Goal: Information Seeking & Learning: Find specific page/section

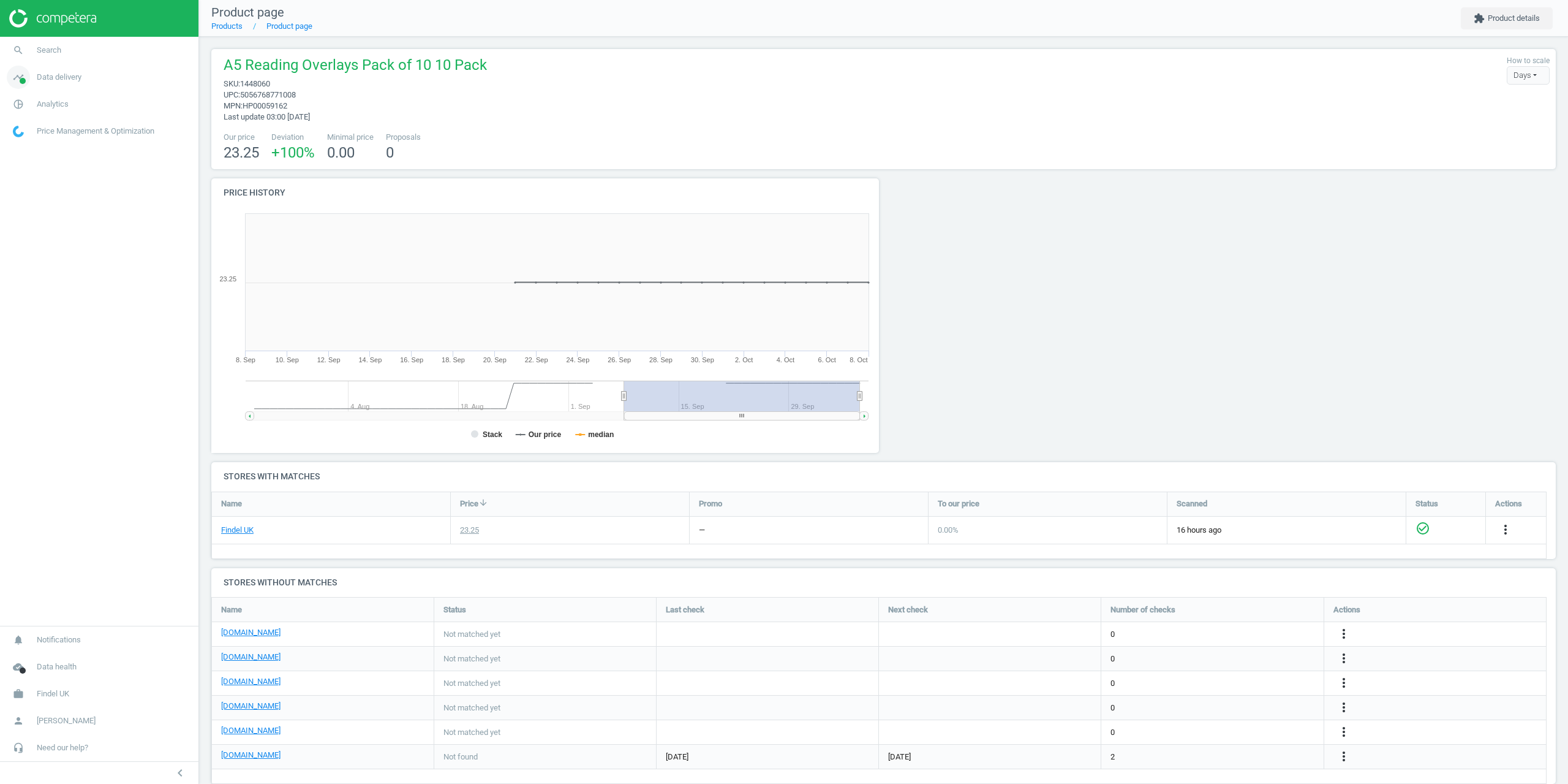
scroll to position [206, 1355]
click at [42, 54] on span "Search" at bounding box center [49, 49] width 24 height 11
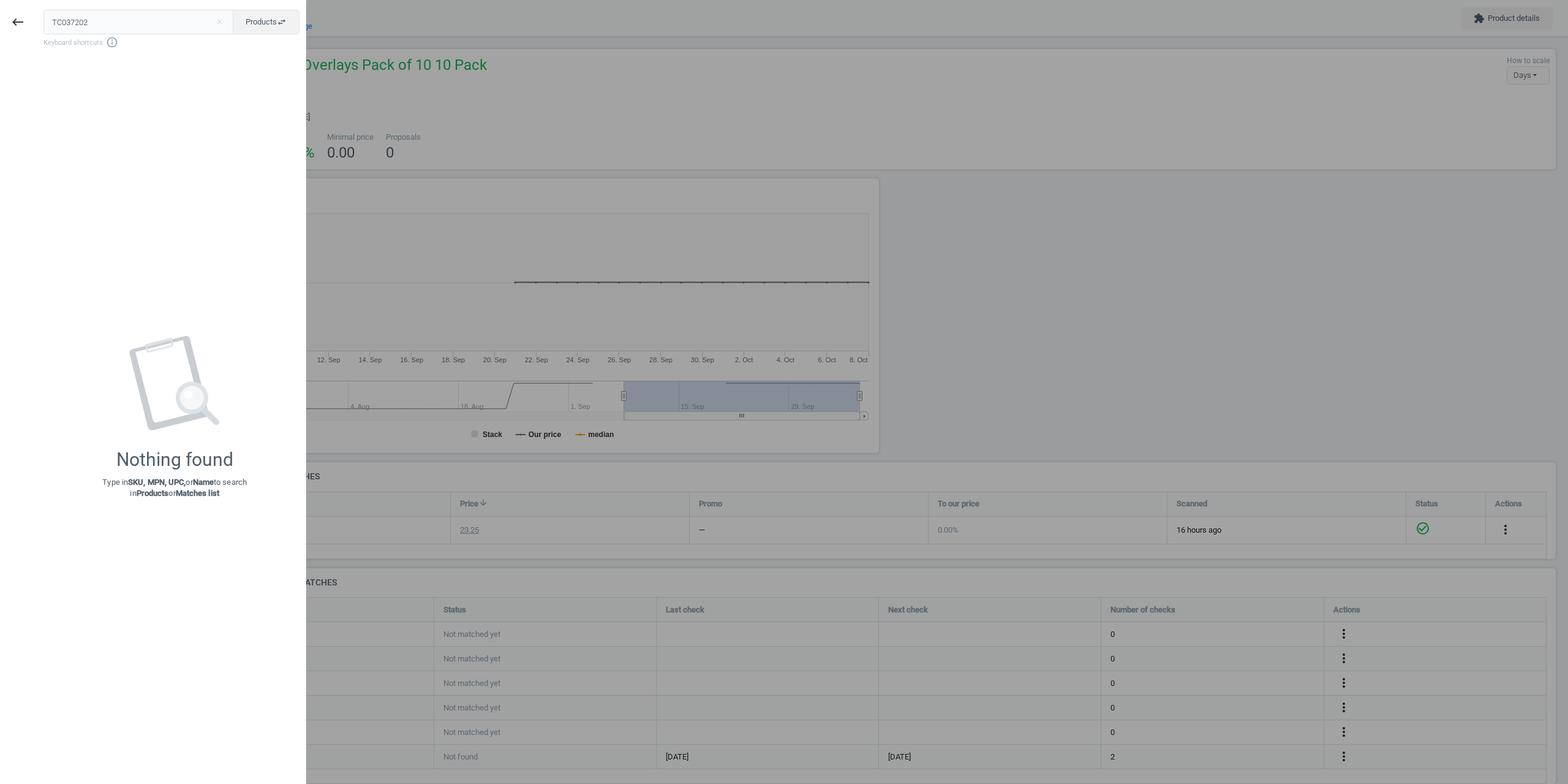
type input "TC037202"
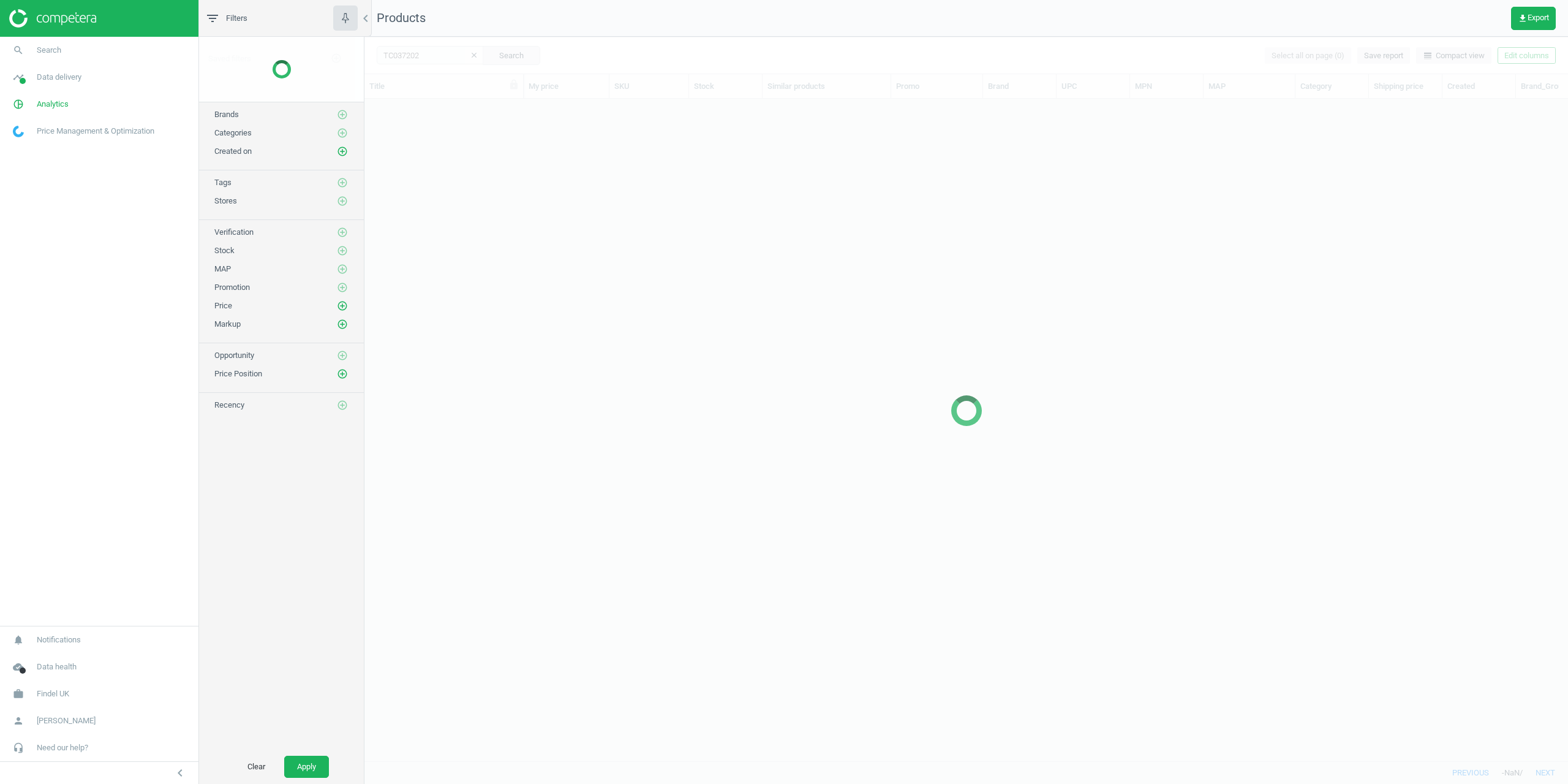
scroll to position [644, 1195]
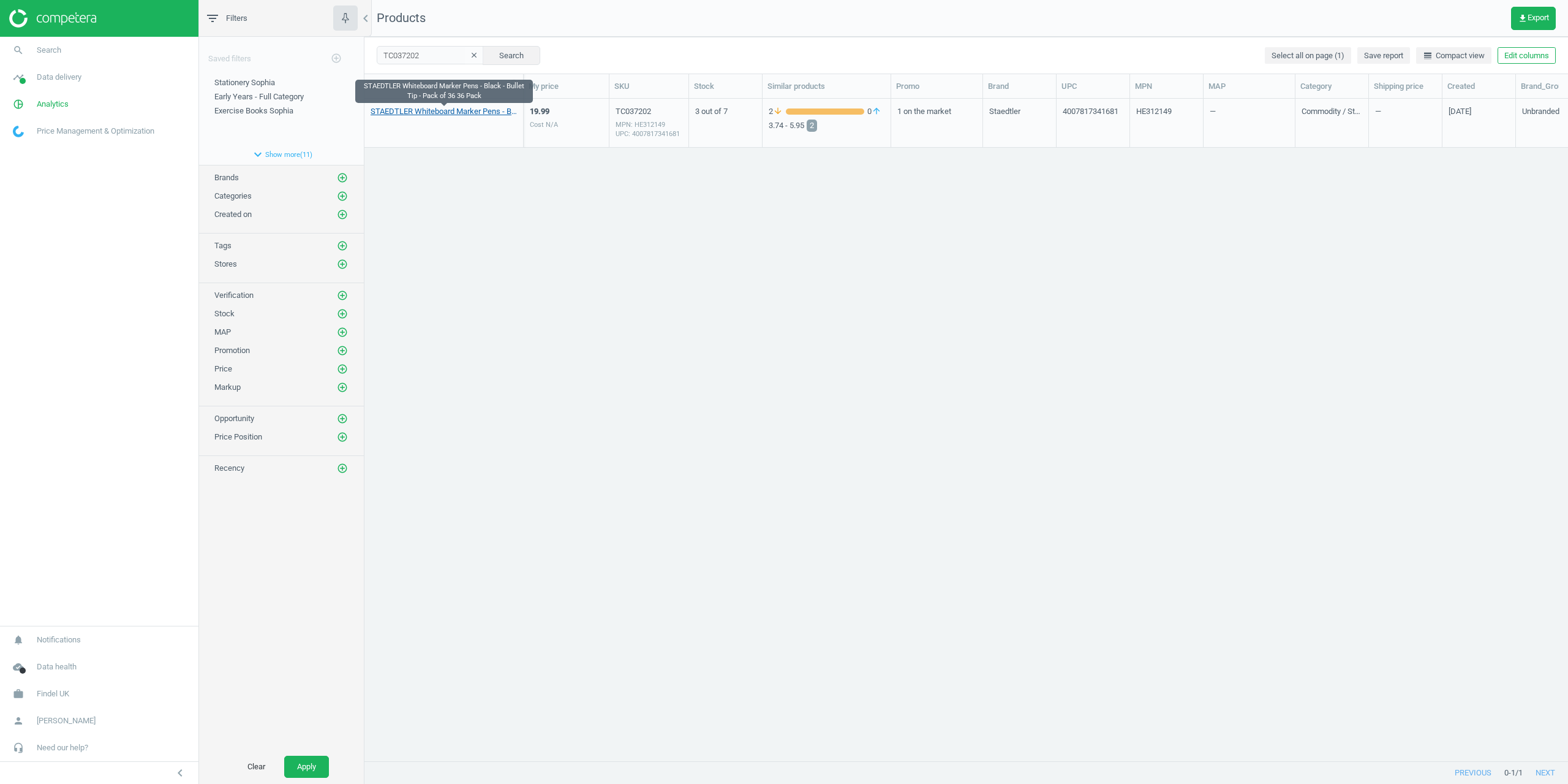
click at [408, 112] on link "STAEDTLER Whiteboard Marker Pens - Black - Bullet Tip - Pack of 36 36 Pack" at bounding box center [443, 111] width 146 height 11
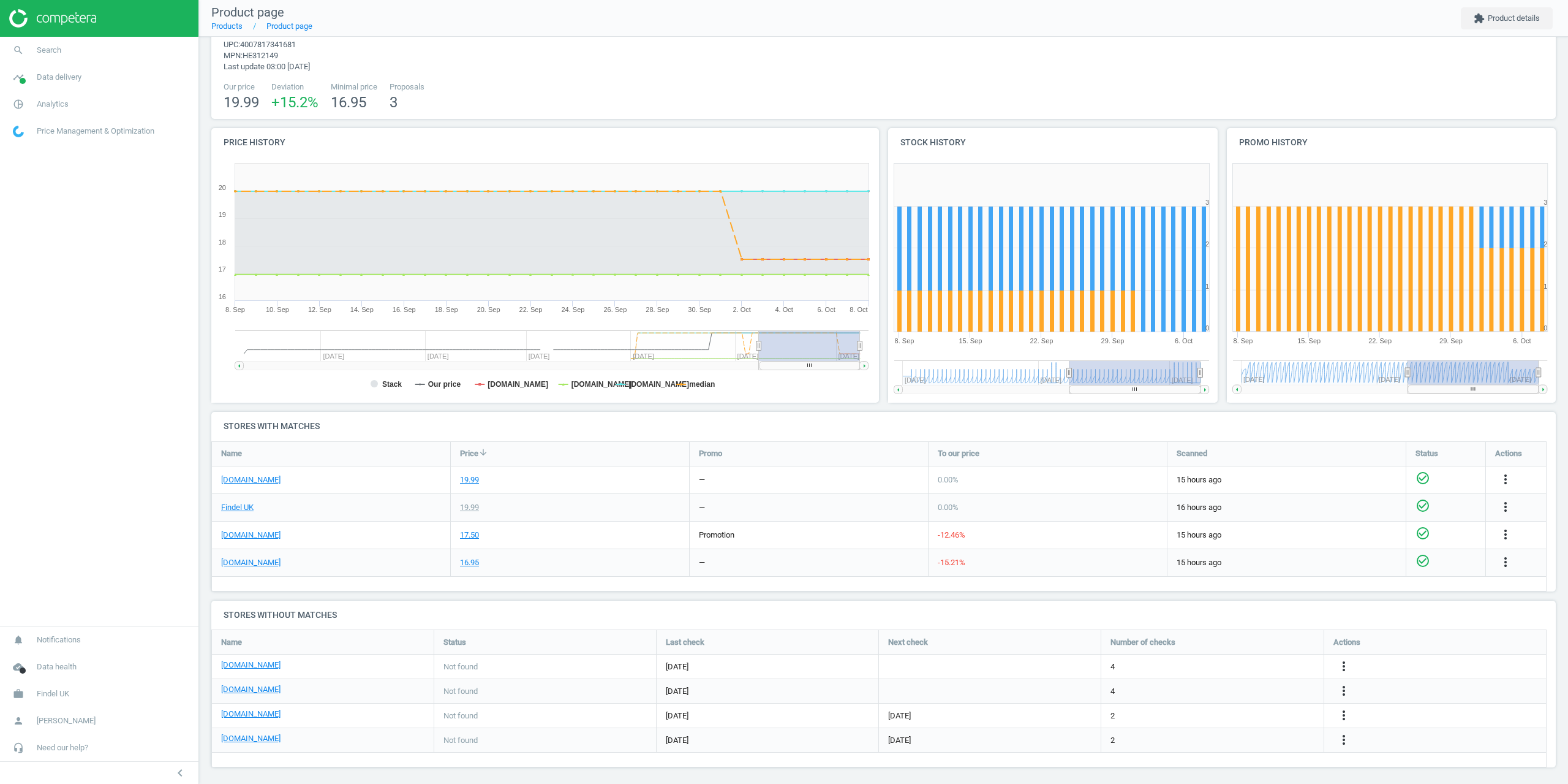
scroll to position [55, 0]
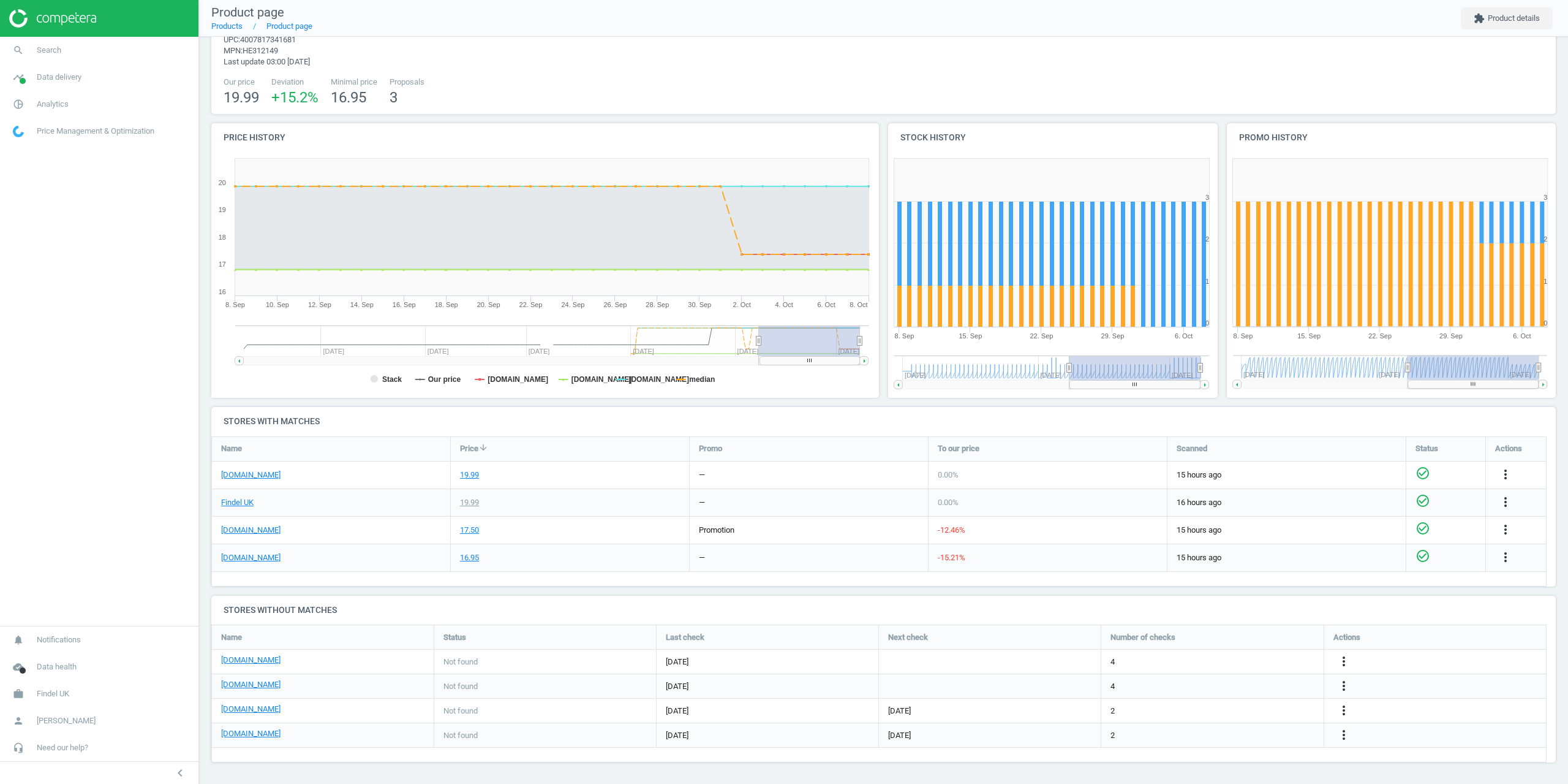
click at [107, 448] on nav "search Search timeline Data delivery Overview Matches dashboard Matches Rematch…" at bounding box center [99, 331] width 198 height 589
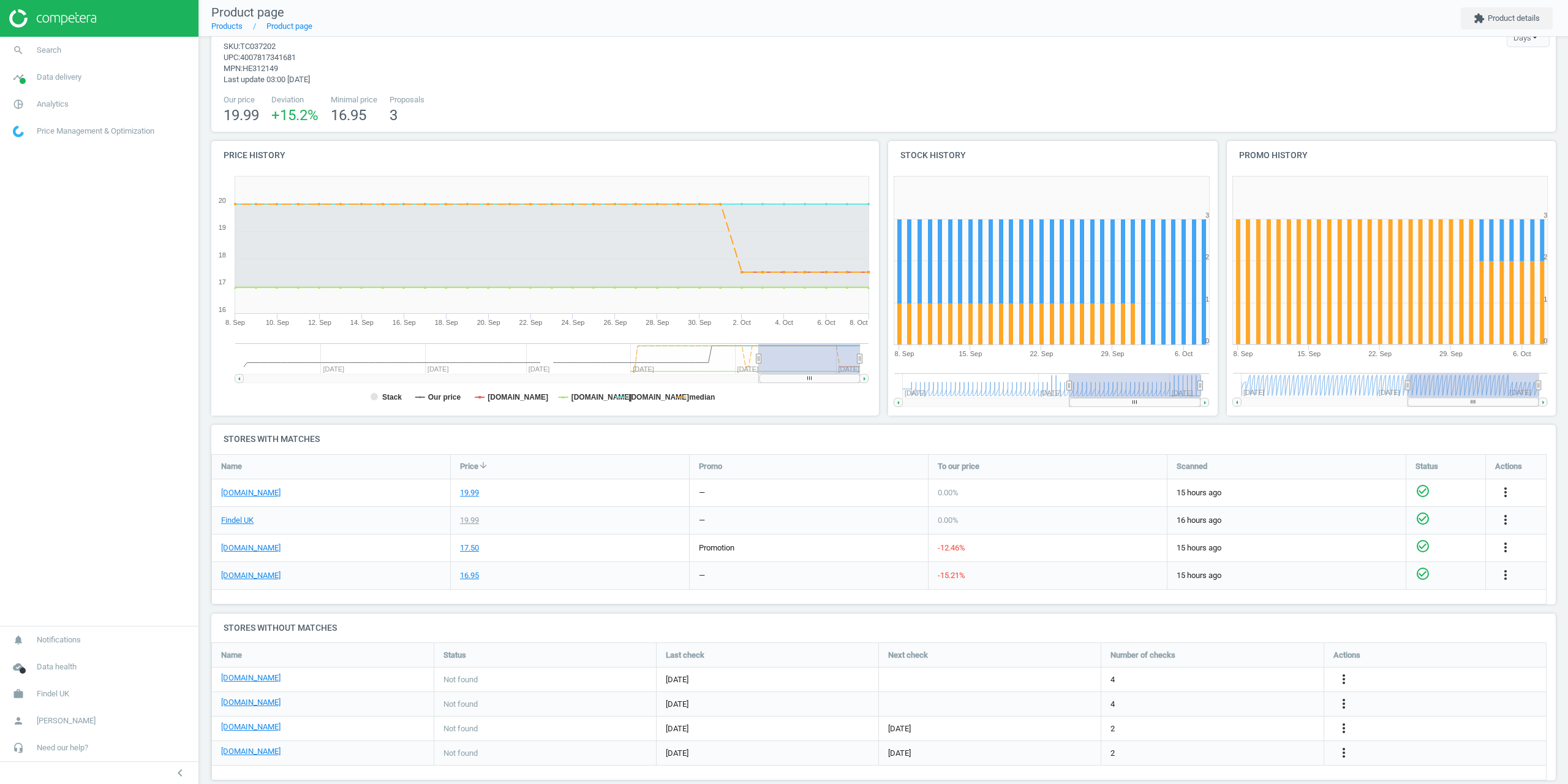
scroll to position [0, 0]
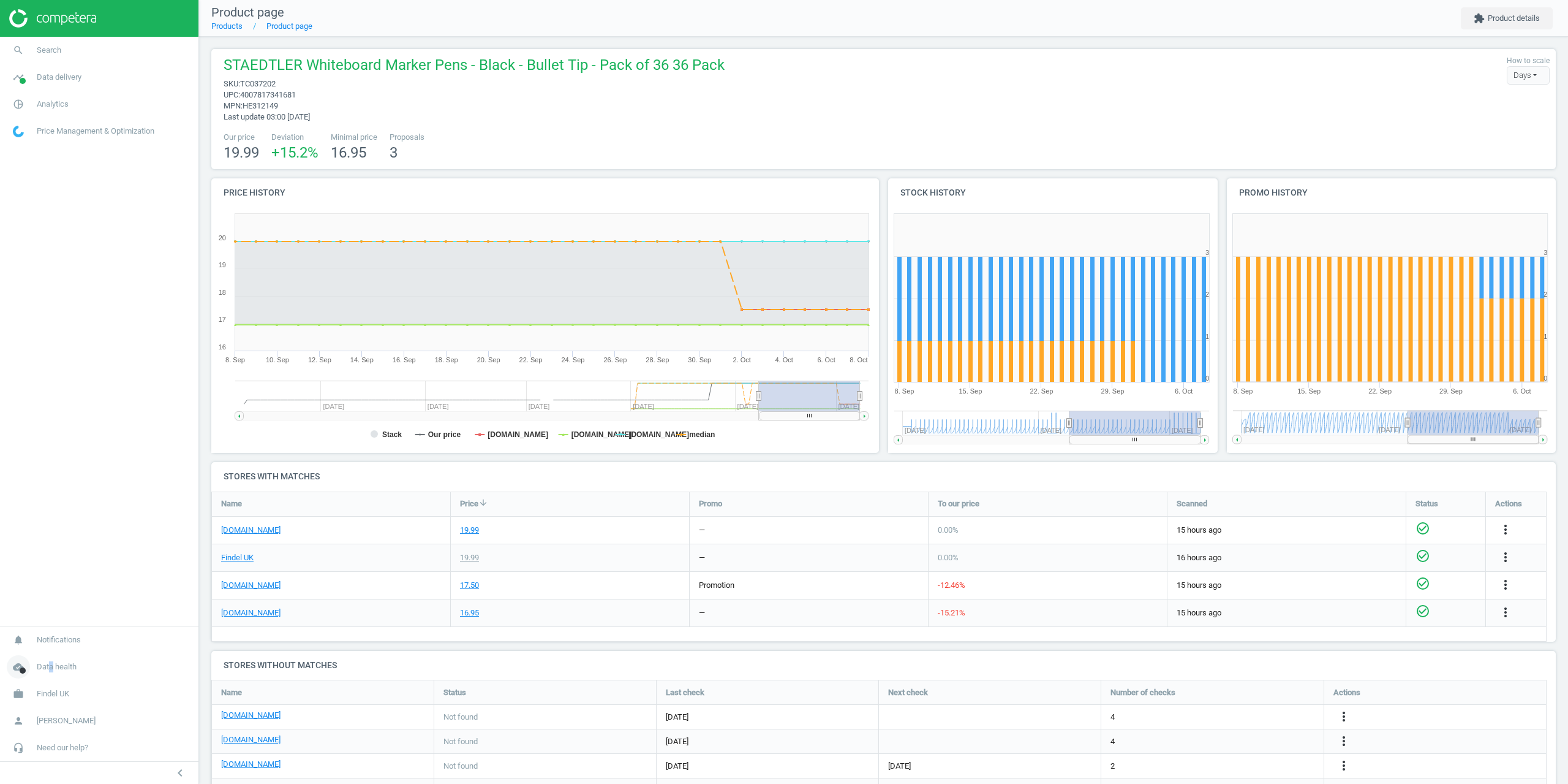
click at [50, 679] on link "cloud_done Data health" at bounding box center [99, 667] width 198 height 27
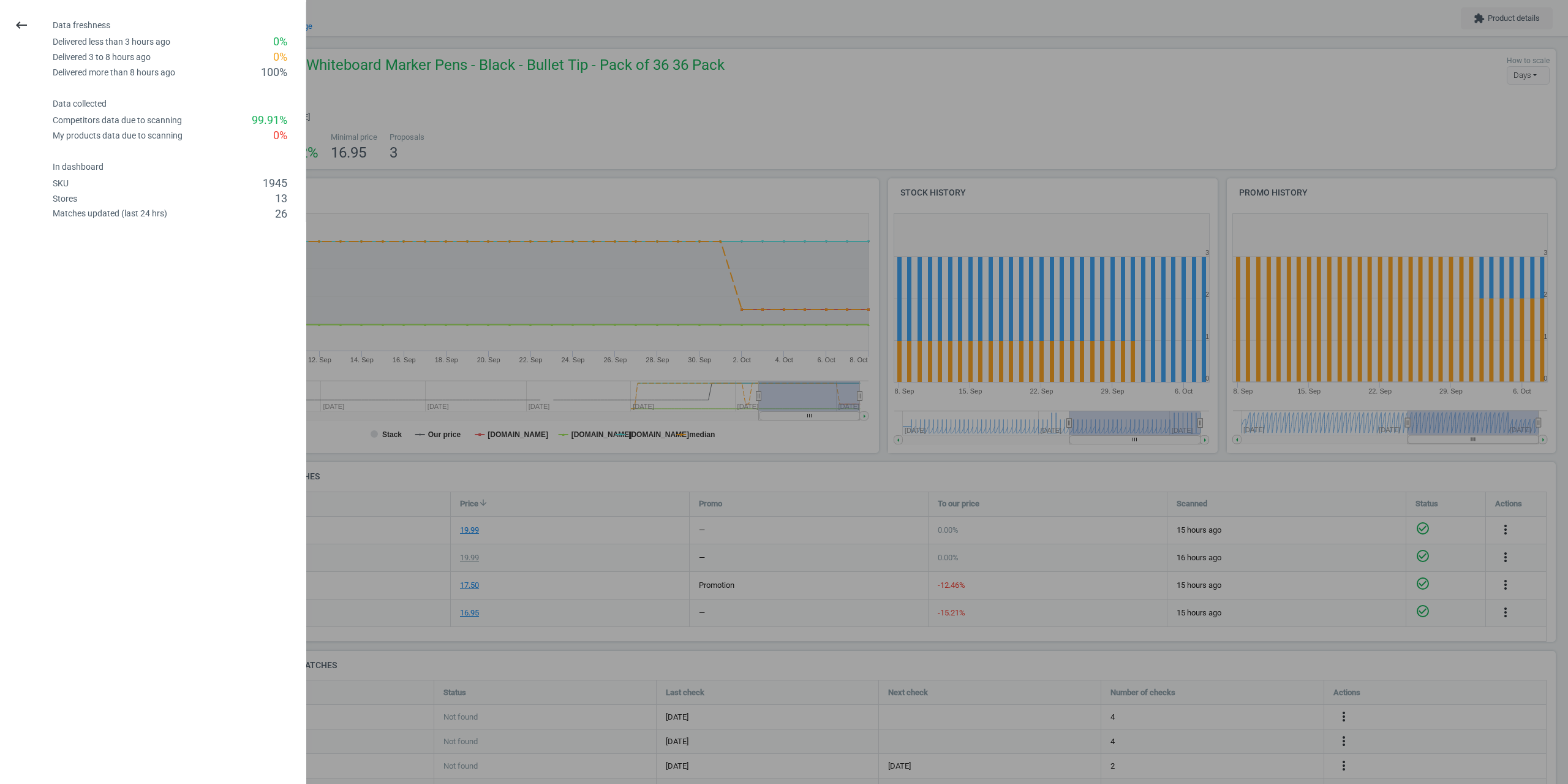
click at [498, 439] on div at bounding box center [784, 392] width 1568 height 784
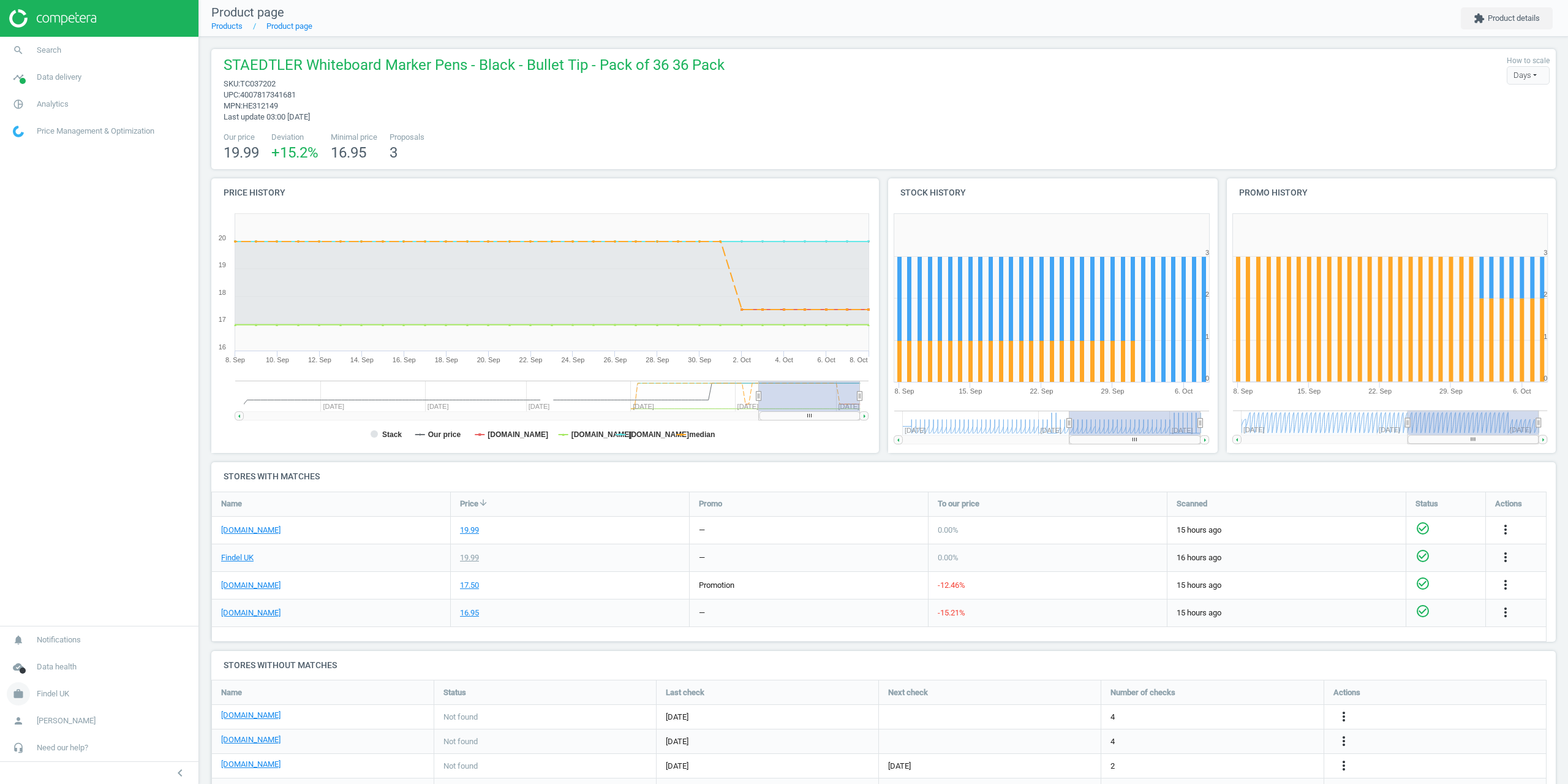
click at [44, 693] on span "Findel UK" at bounding box center [52, 693] width 32 height 11
click at [44, 678] on span "Campaign settings" at bounding box center [44, 676] width 60 height 10
click at [64, 39] on link "search Search" at bounding box center [99, 50] width 198 height 27
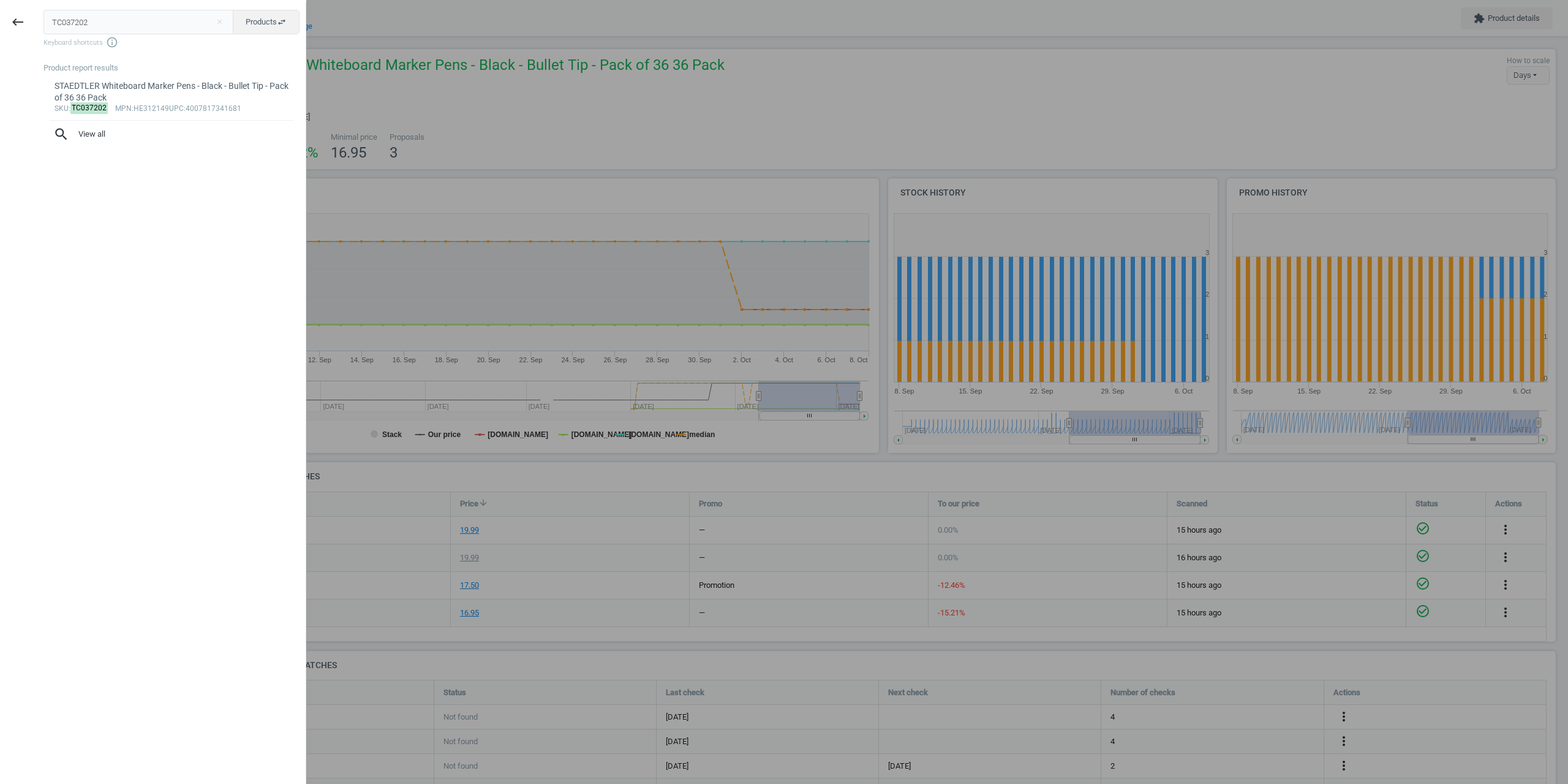
drag, startPoint x: 105, startPoint y: 19, endPoint x: 1, endPoint y: 26, distance: 104.2
click at [0, 23] on div "keyboard_backspace TC037202 close Products swap_horiz Keyboard shortcuts info_o…" at bounding box center [153, 394] width 307 height 784
type input "1433121"
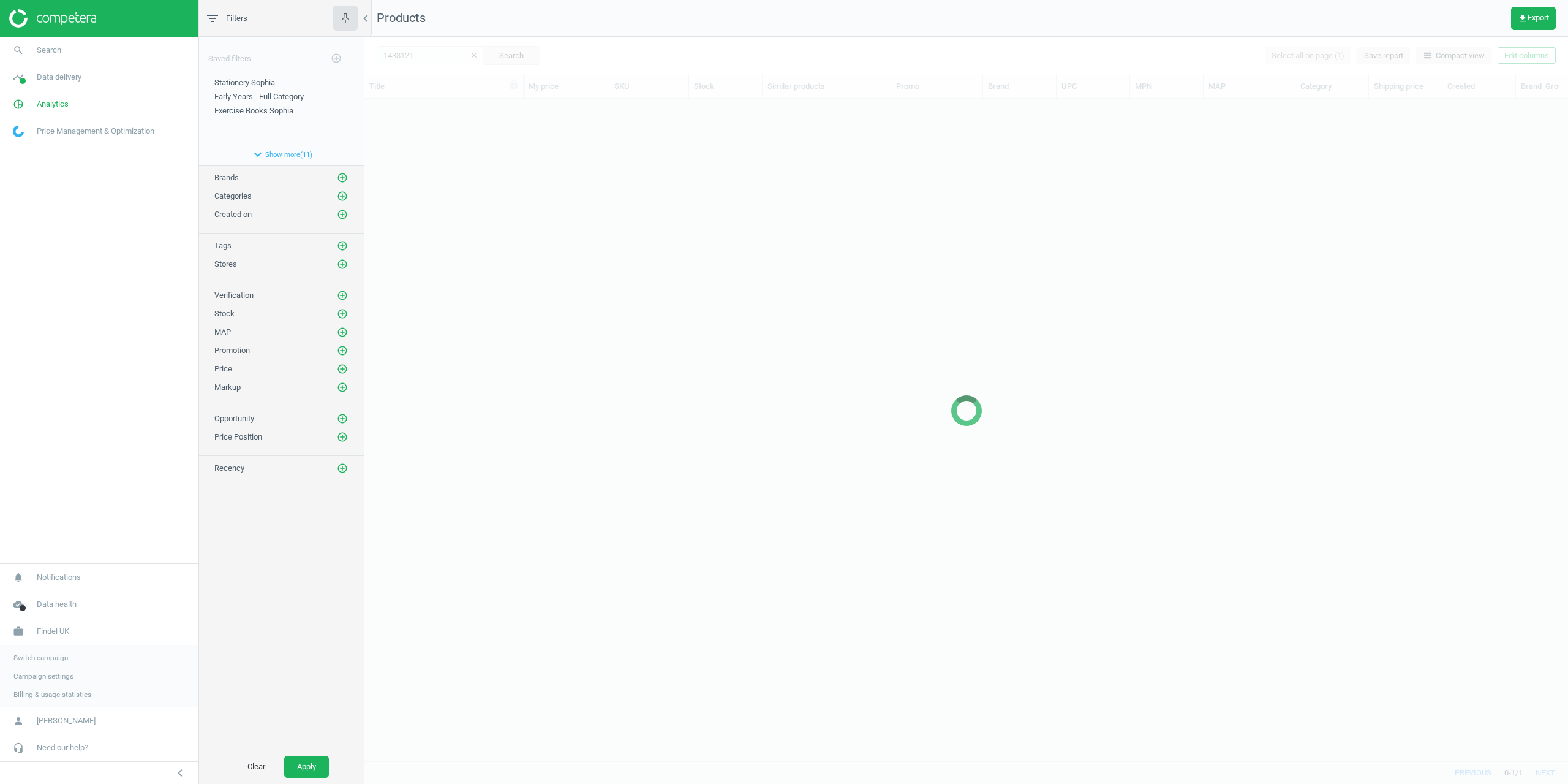
scroll to position [644, 1195]
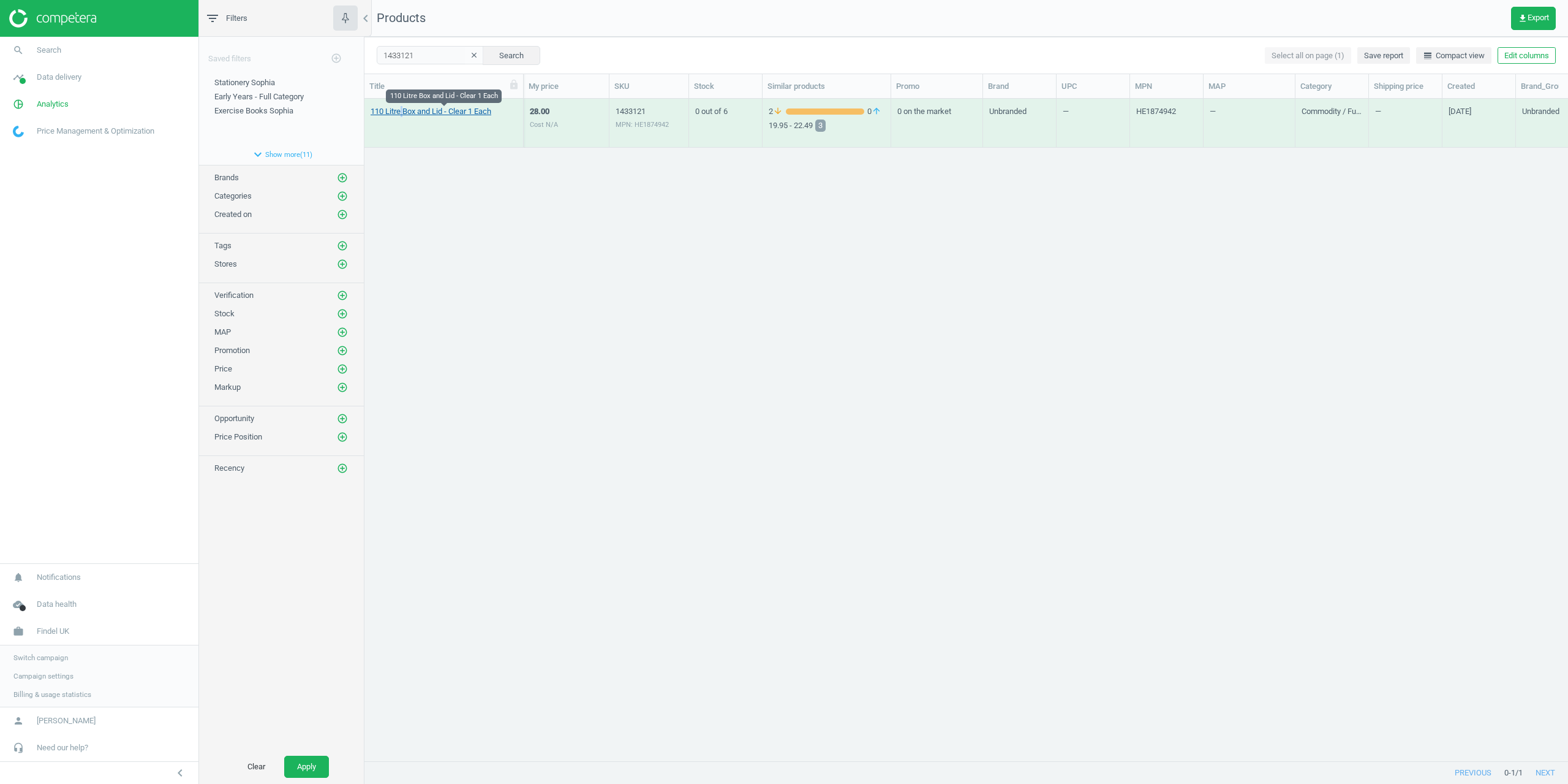
click at [401, 115] on div "110 Litre Box and Lid - Clear 1 Each" at bounding box center [443, 126] width 146 height 40
click at [400, 115] on link "110 Litre Box and Lid - Clear 1 Each" at bounding box center [431, 111] width 120 height 11
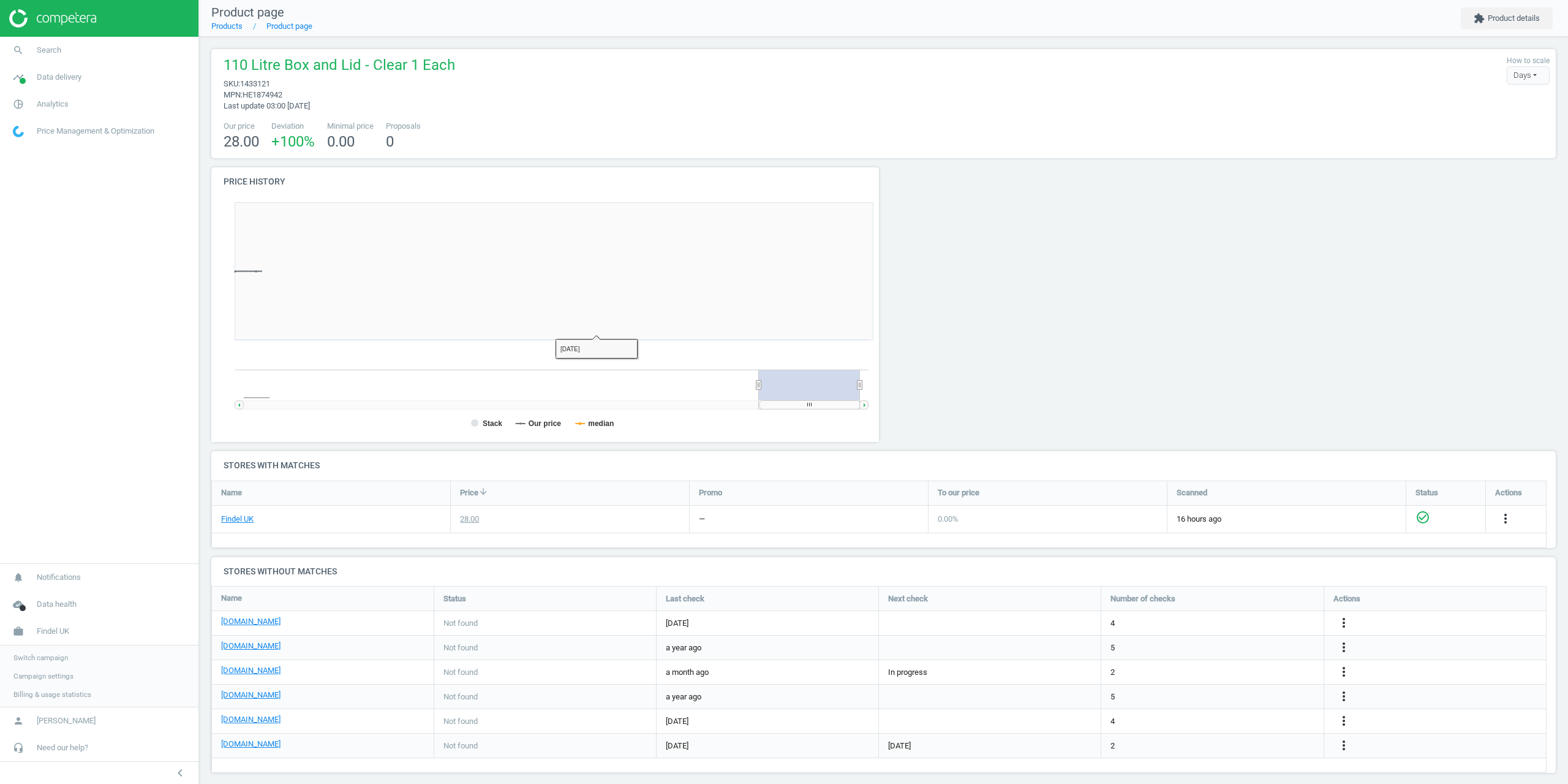
scroll to position [264, 682]
click at [61, 61] on link "search Search" at bounding box center [99, 50] width 198 height 27
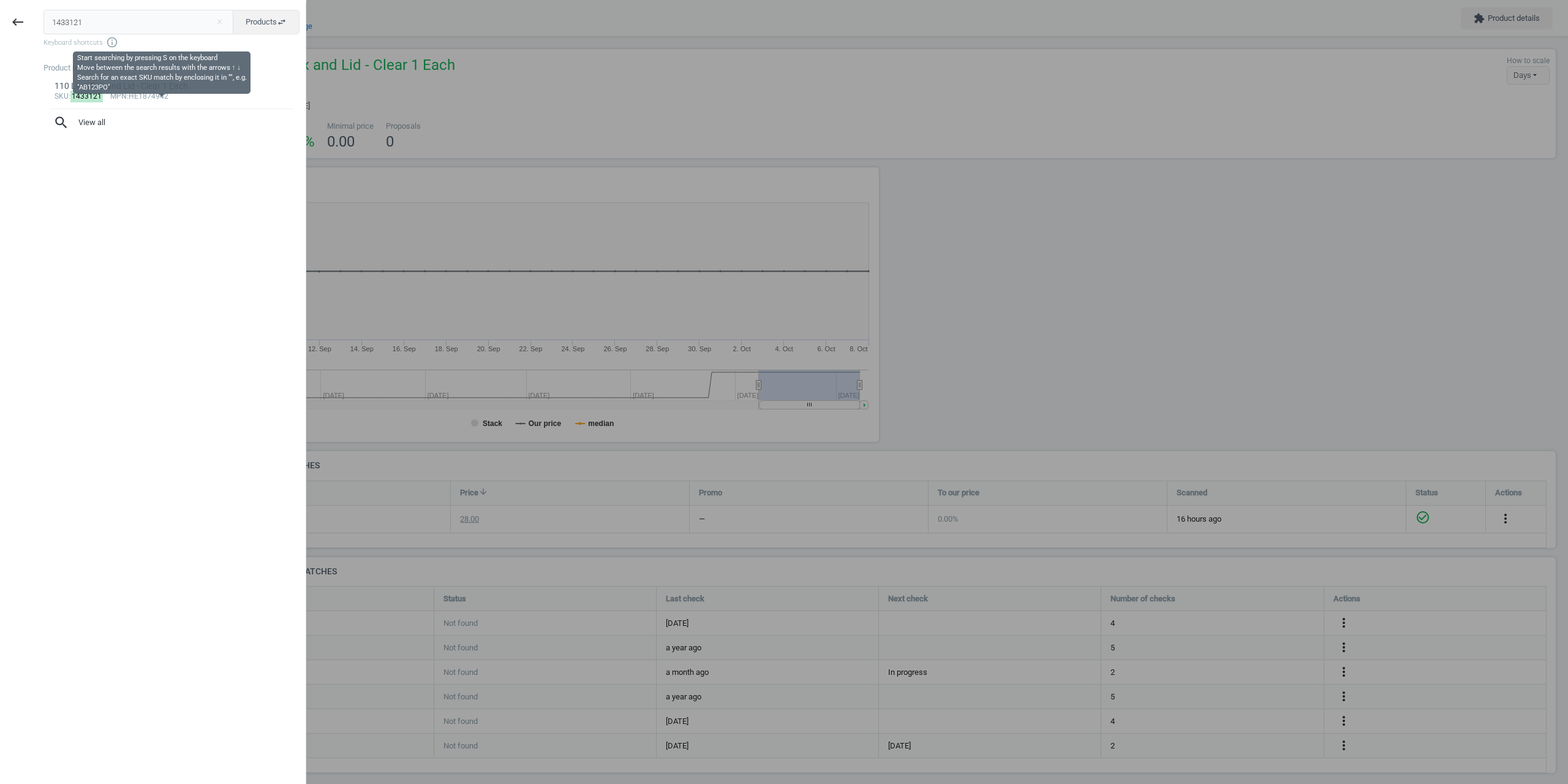
type input "1433121151627"
type input "151627"
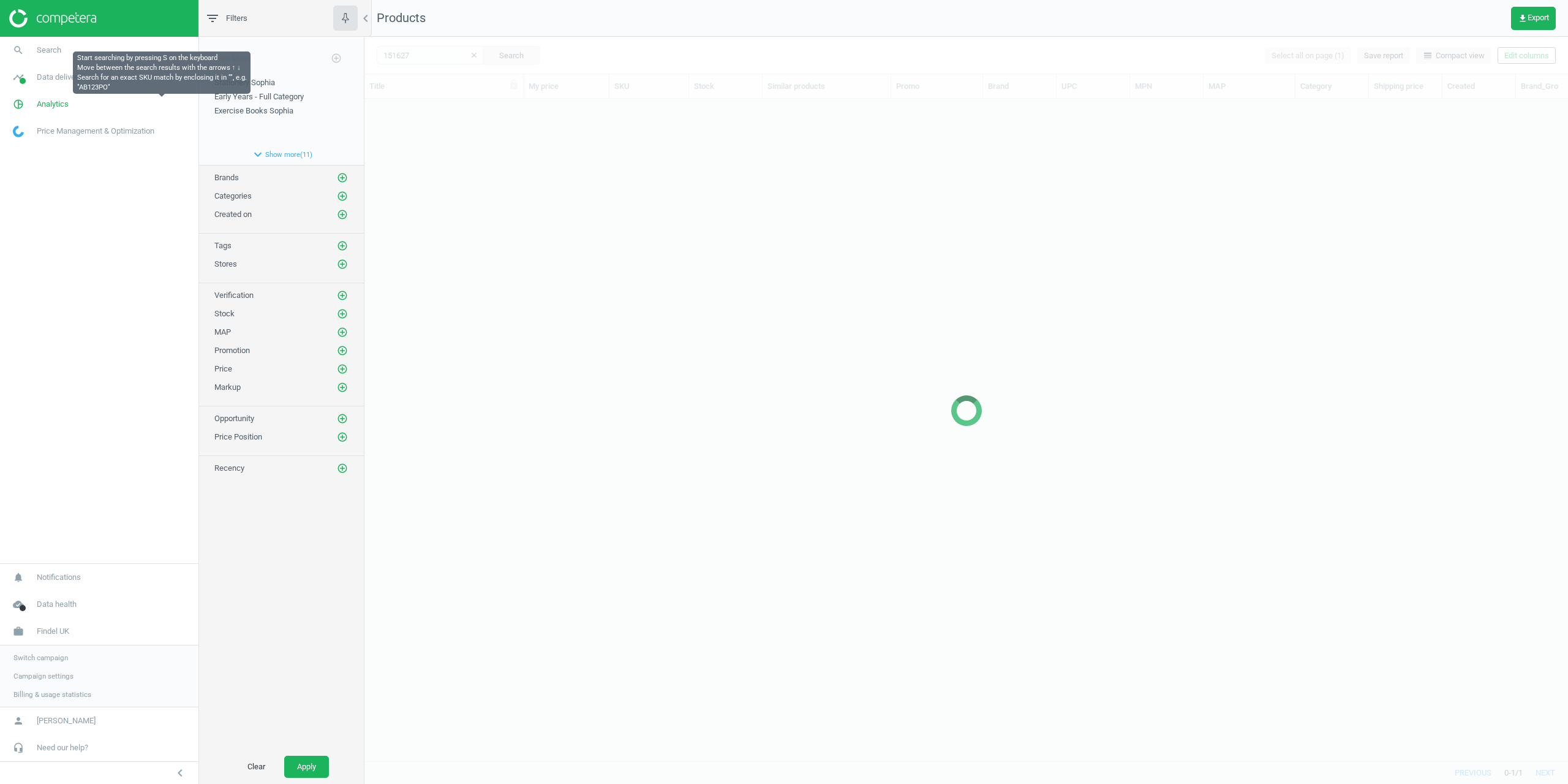
scroll to position [644, 1195]
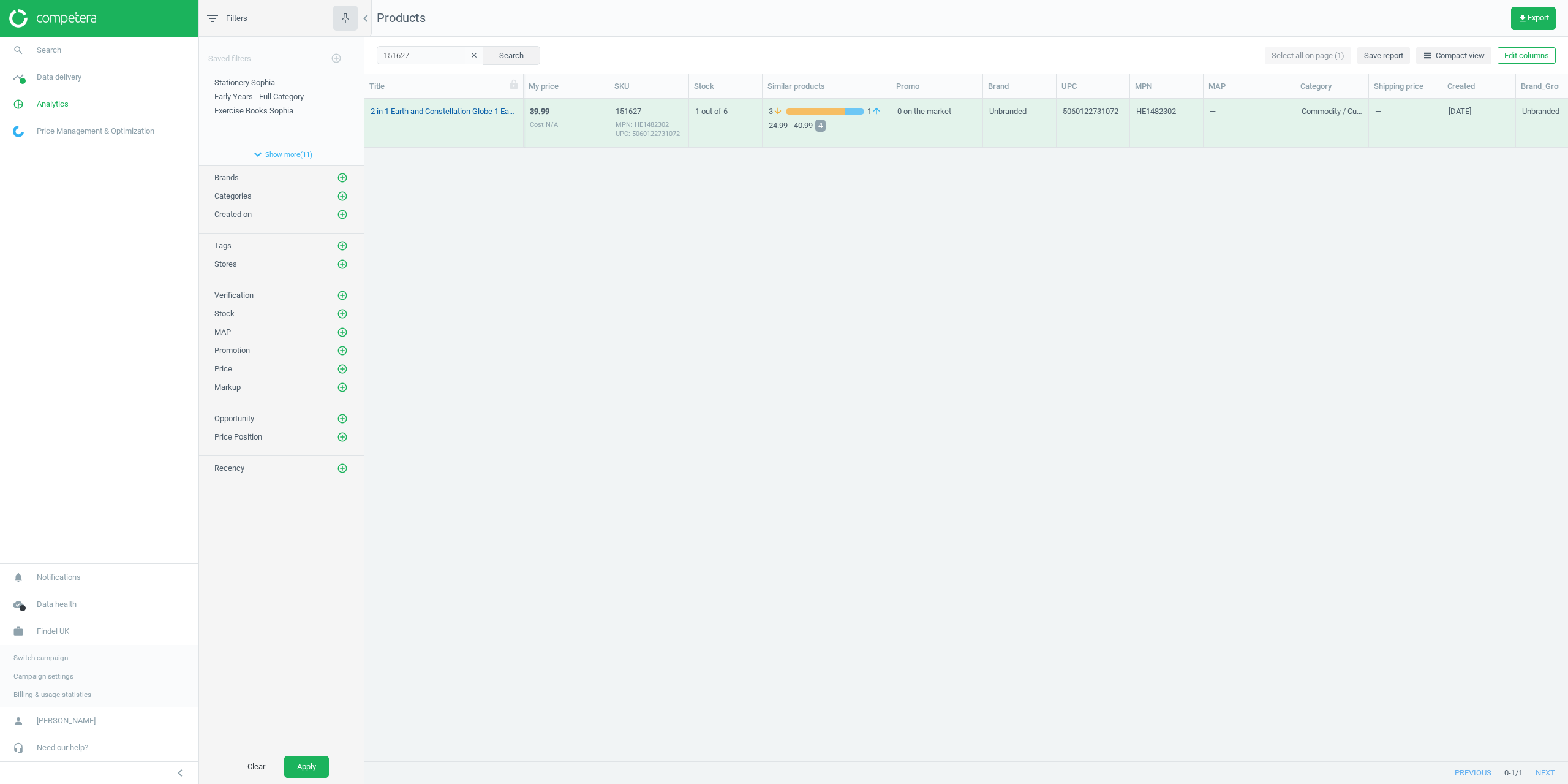
click at [417, 113] on link "2 in 1 Earth and Constellation Globe 1 Each" at bounding box center [443, 111] width 146 height 11
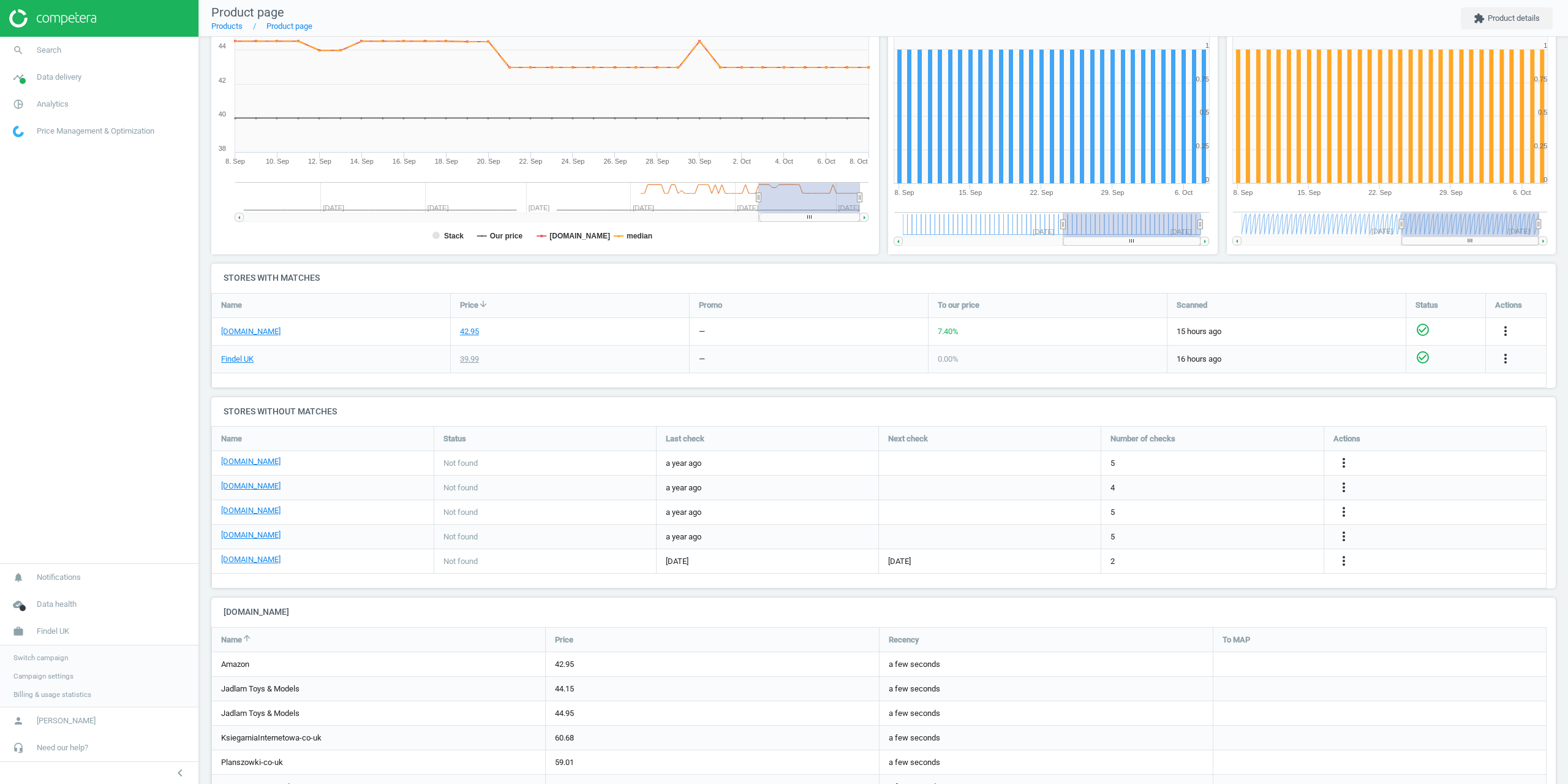
scroll to position [274, 0]
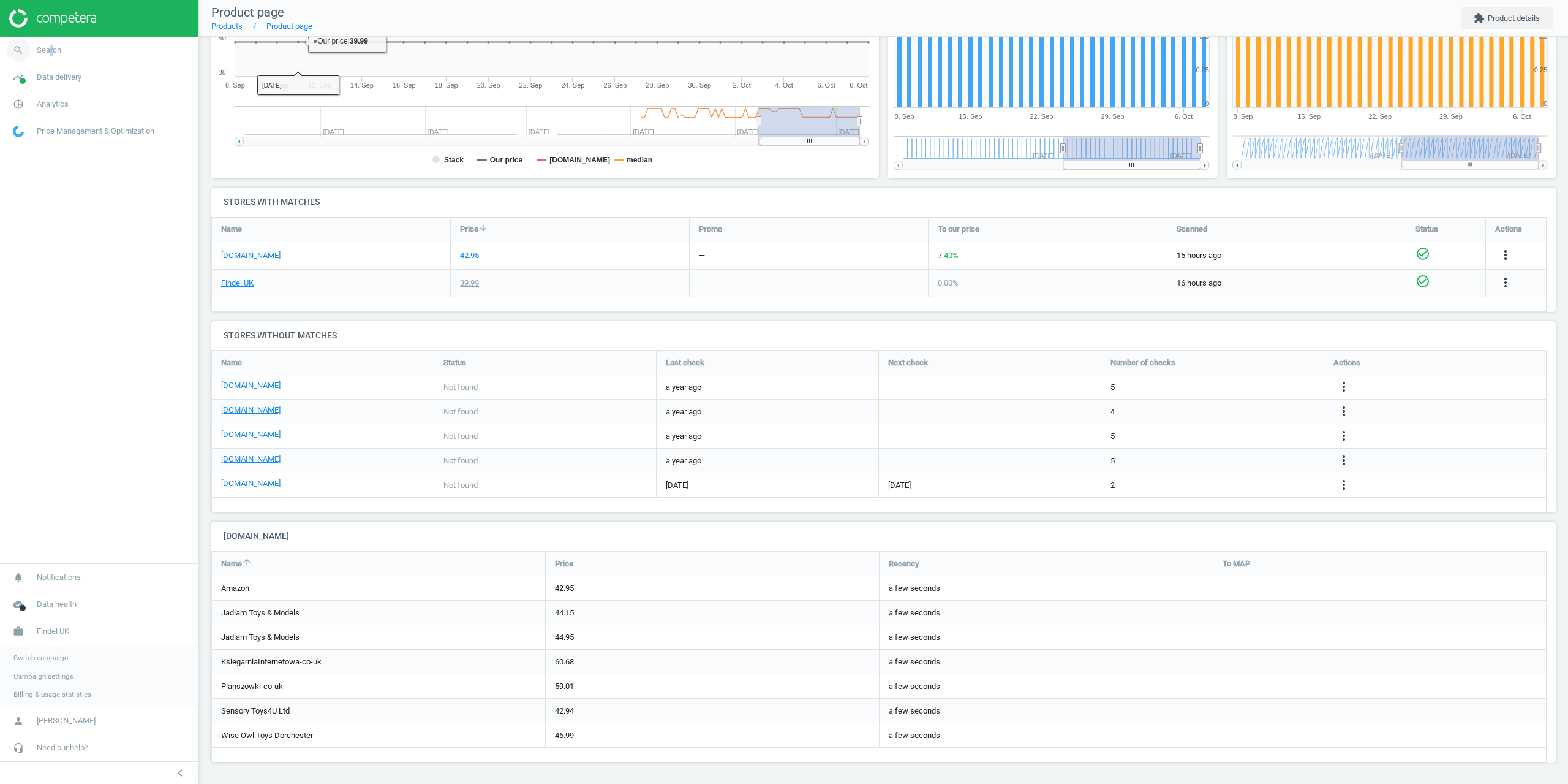
click at [47, 45] on span "Search" at bounding box center [49, 49] width 24 height 11
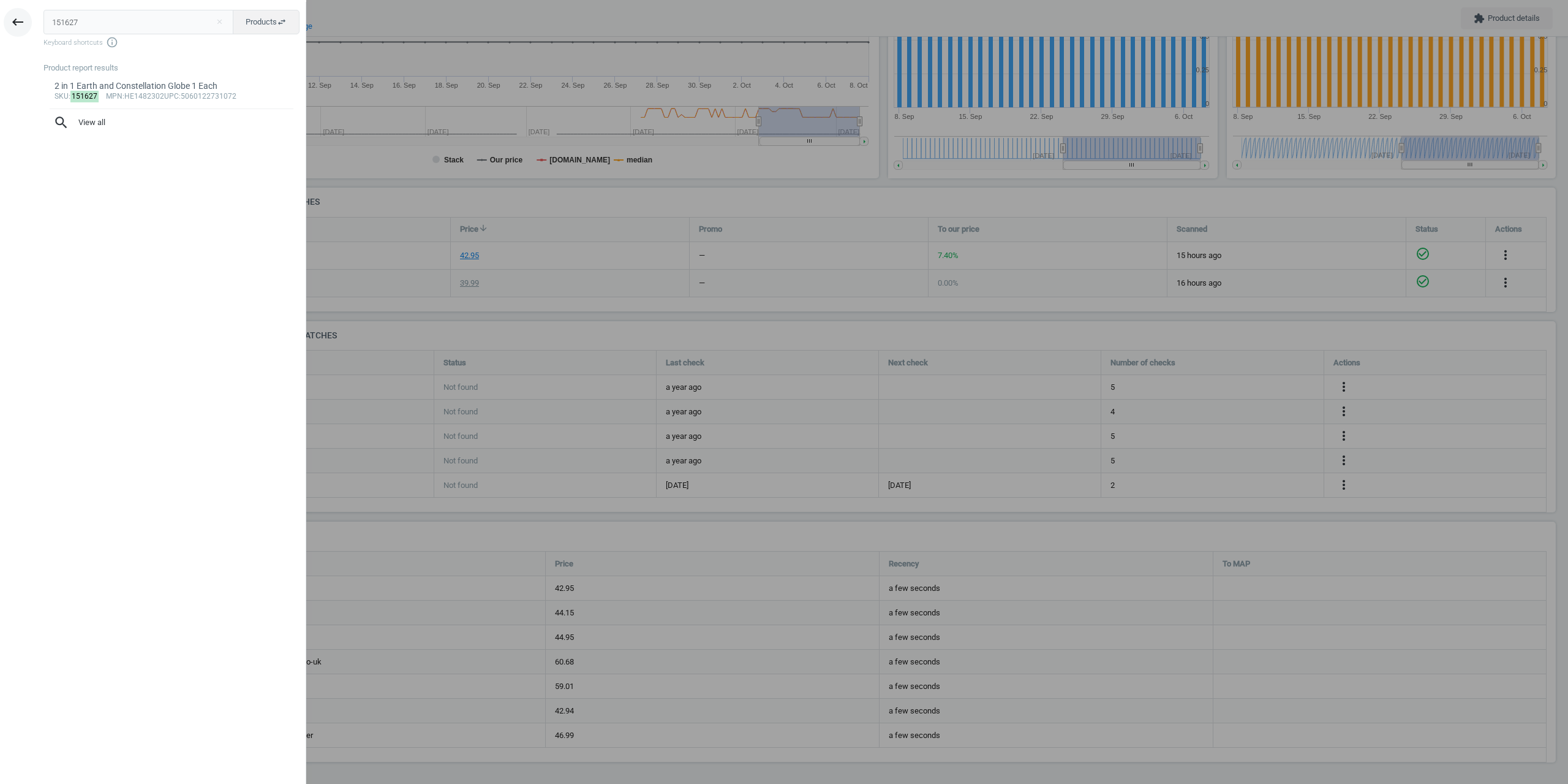
drag, startPoint x: 102, startPoint y: 24, endPoint x: 25, endPoint y: 24, distance: 77.0
click at [25, 24] on div "keyboard_backspace 151627 close Products swap_horiz Keyboard shortcuts info_out…" at bounding box center [153, 394] width 307 height 784
type input "1439564"
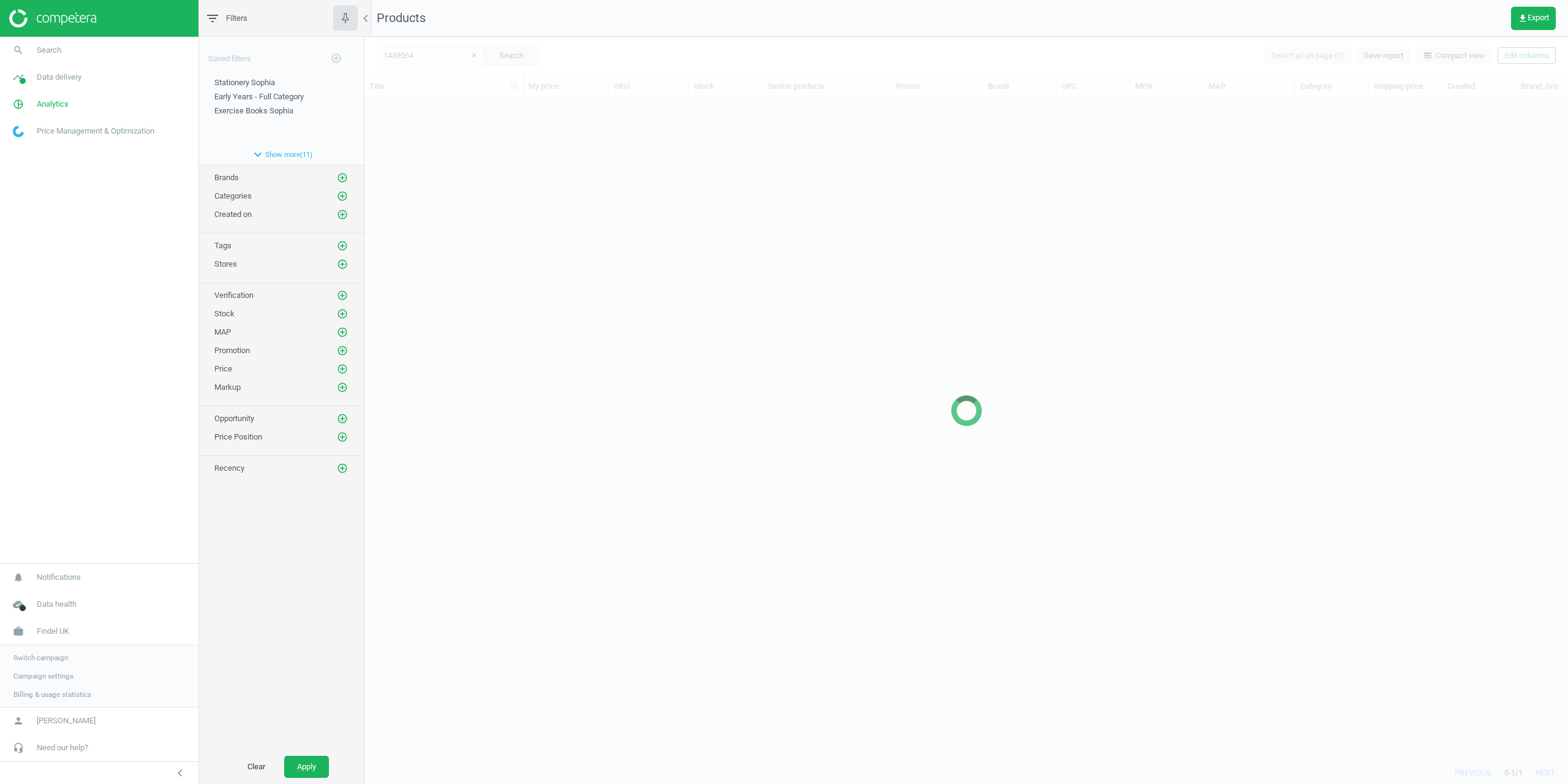
scroll to position [644, 1195]
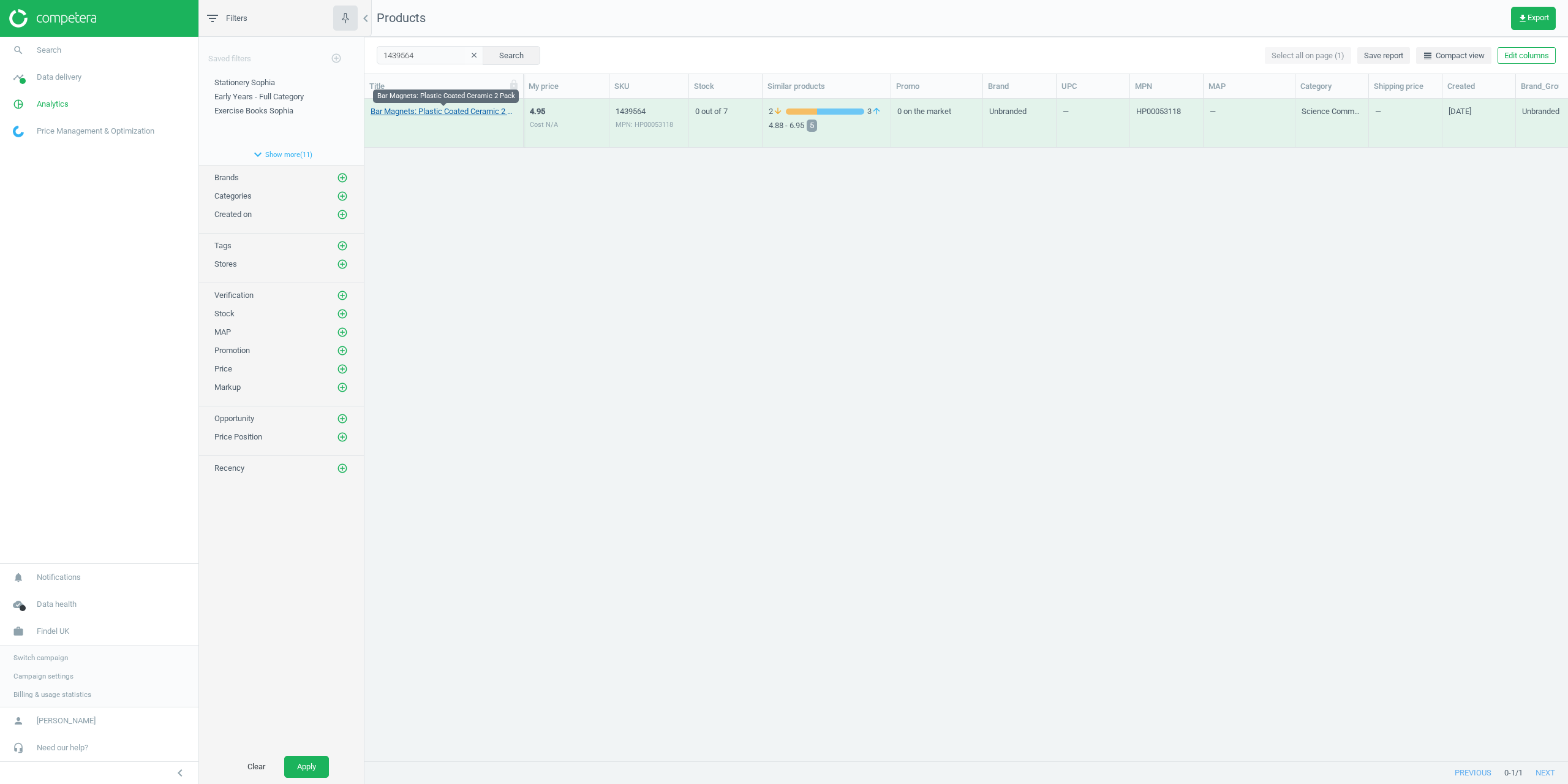
click at [416, 111] on link "Bar Magnets: Plastic Coated Ceramic 2 Pack" at bounding box center [443, 111] width 146 height 11
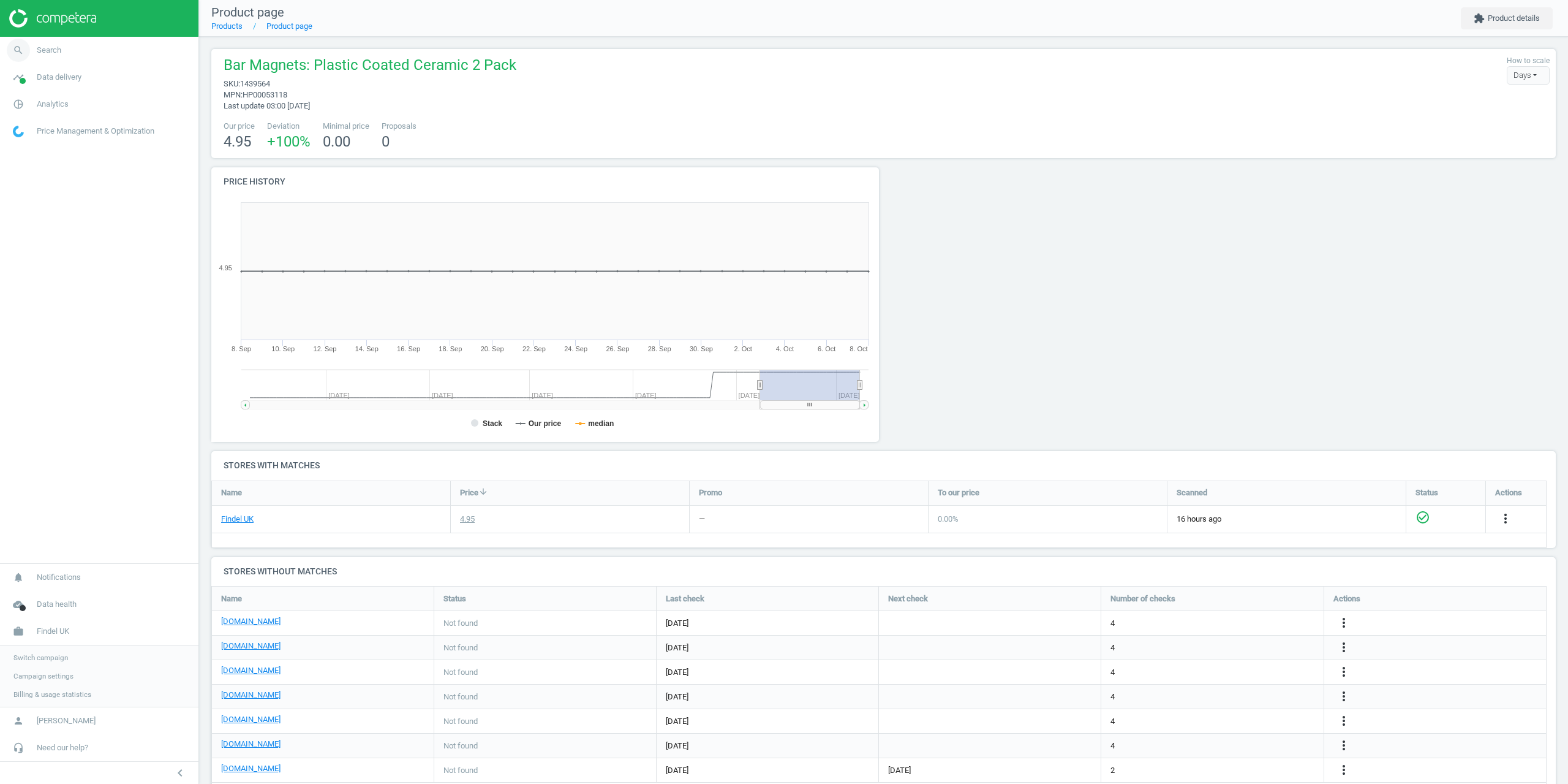
click at [59, 54] on span "Search" at bounding box center [49, 49] width 24 height 11
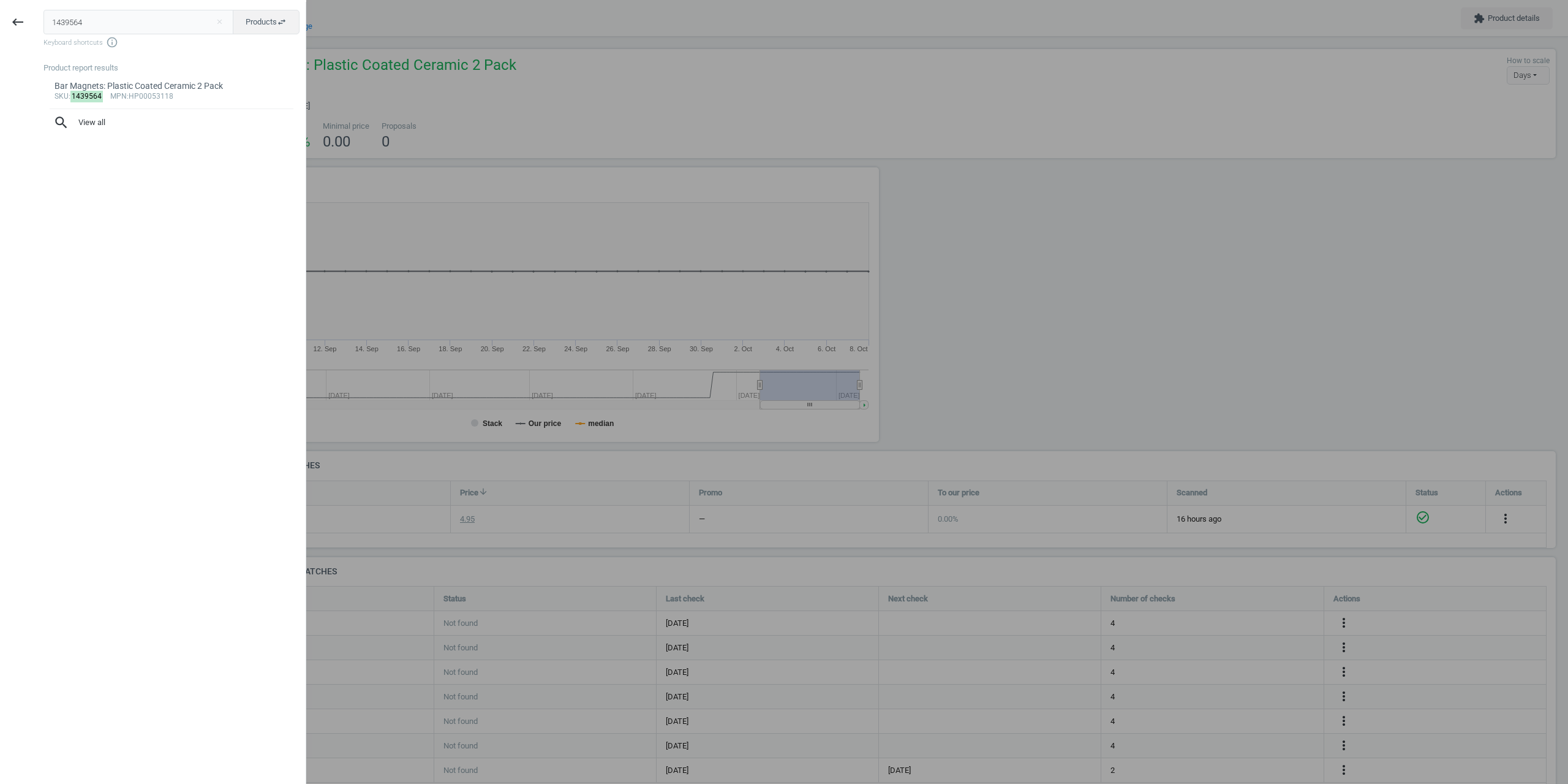
drag, startPoint x: 105, startPoint y: 19, endPoint x: 0, endPoint y: 21, distance: 105.0
click at [11, 21] on div "keyboard_backspace 1439564 close Products swap_horiz Keyboard shortcuts info_ou…" at bounding box center [153, 394] width 307 height 784
type input "1433121"
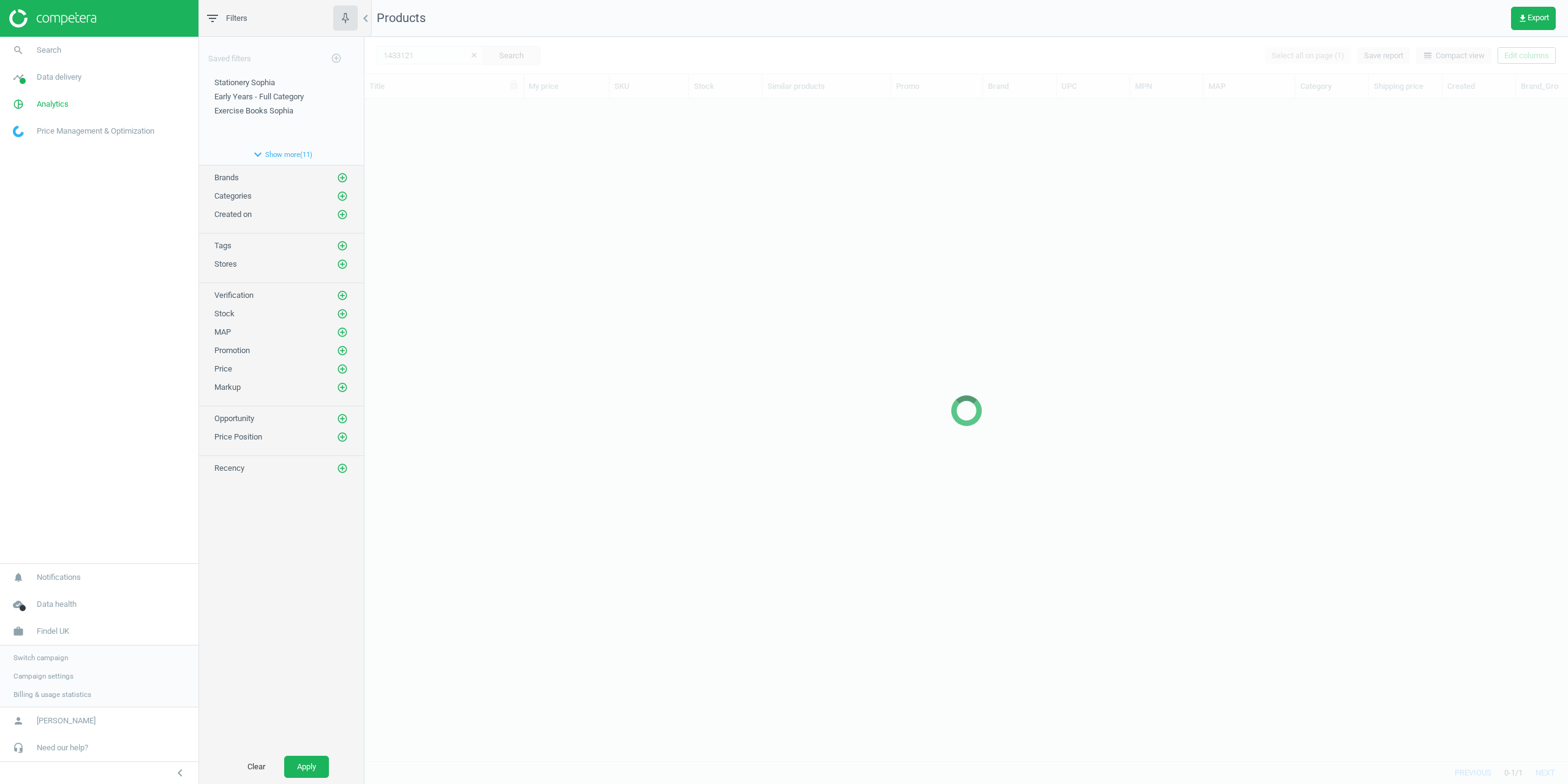
scroll to position [644, 1195]
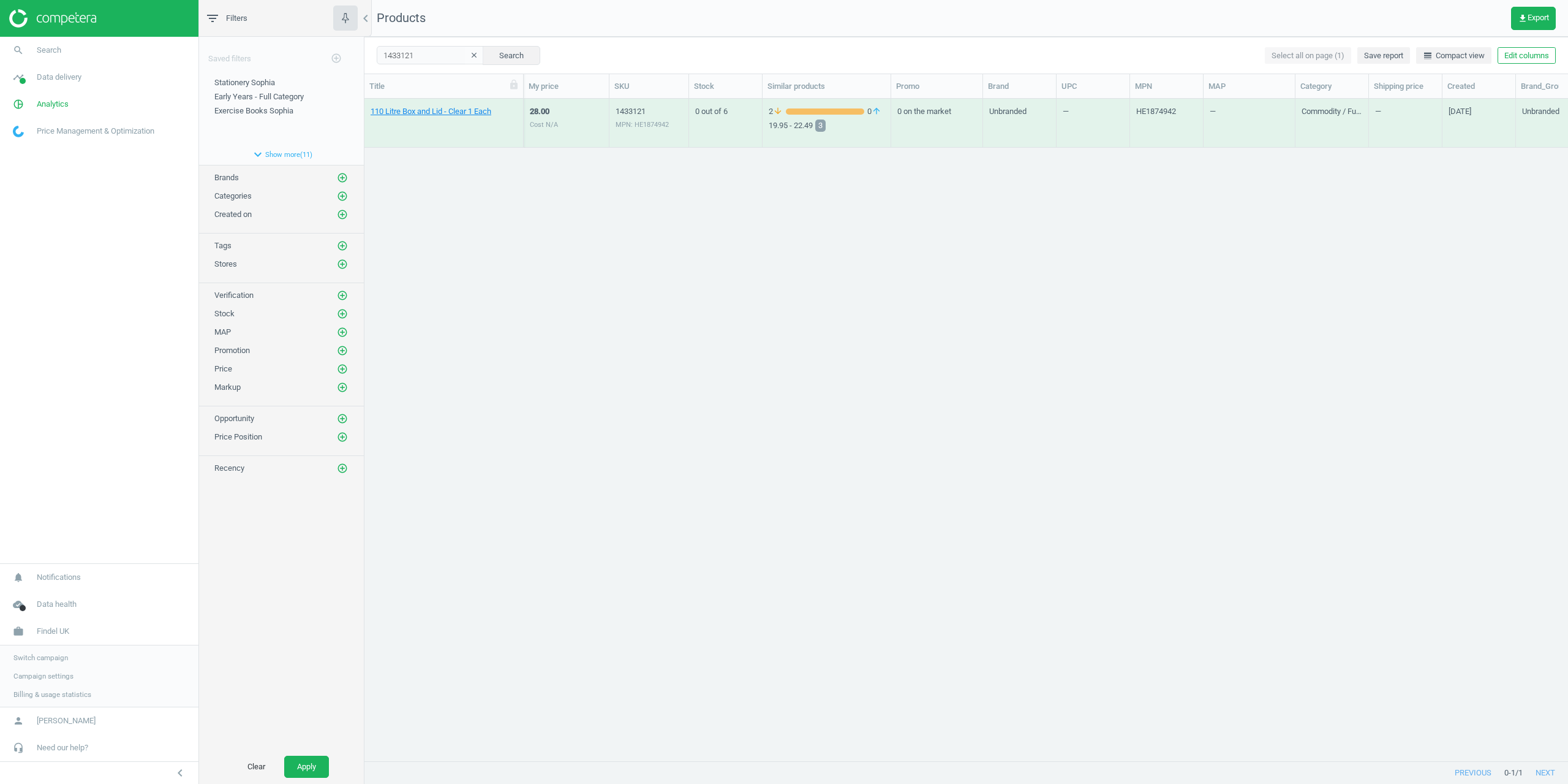
click at [412, 117] on div "110 Litre Box and Lid - Clear 1 Each" at bounding box center [443, 126] width 146 height 40
click at [411, 116] on link "110 Litre Box and Lid - Clear 1 Each" at bounding box center [431, 111] width 120 height 11
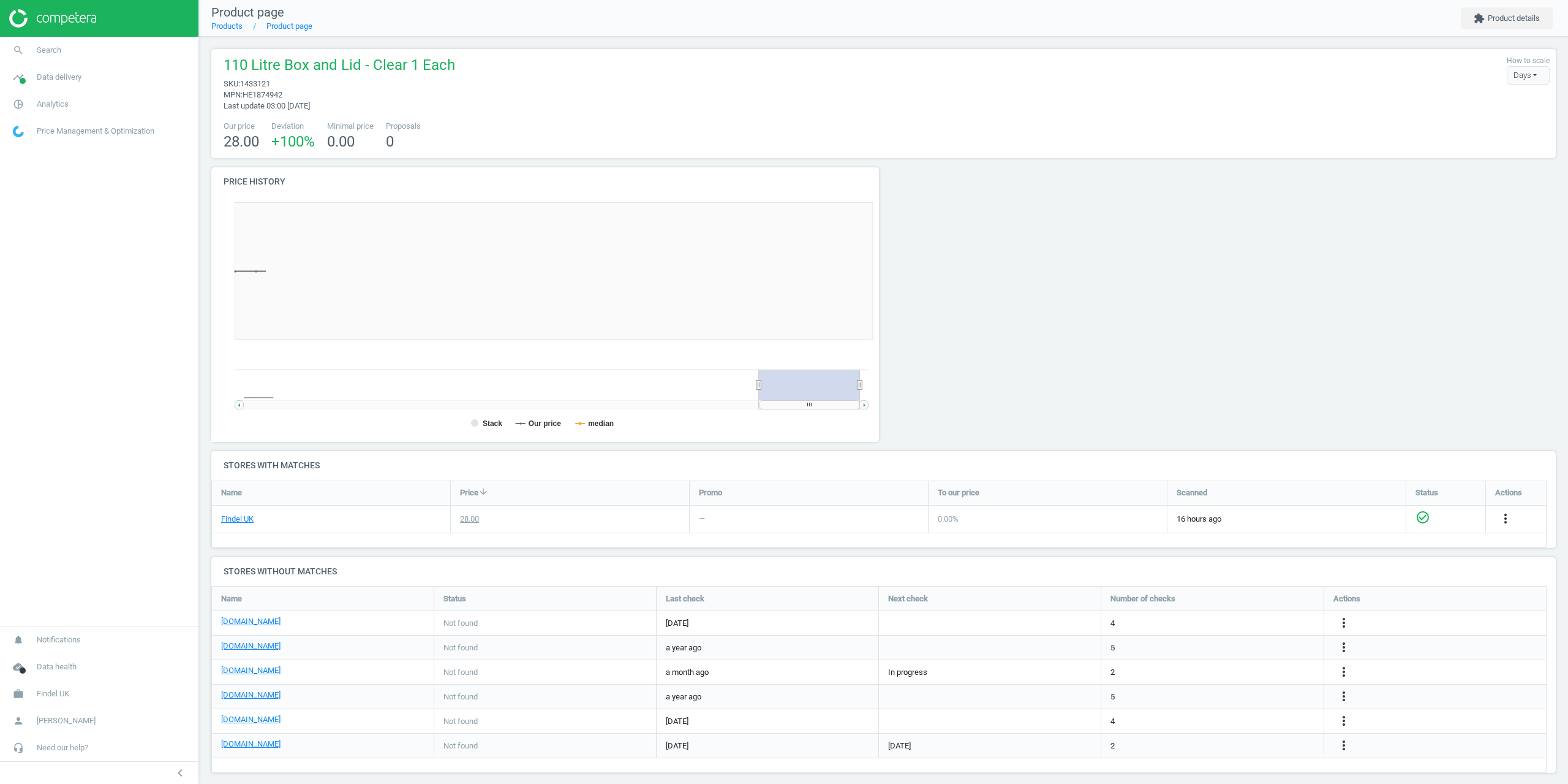
scroll to position [264, 682]
click at [1537, 21] on button "extension Product details" at bounding box center [1507, 18] width 92 height 22
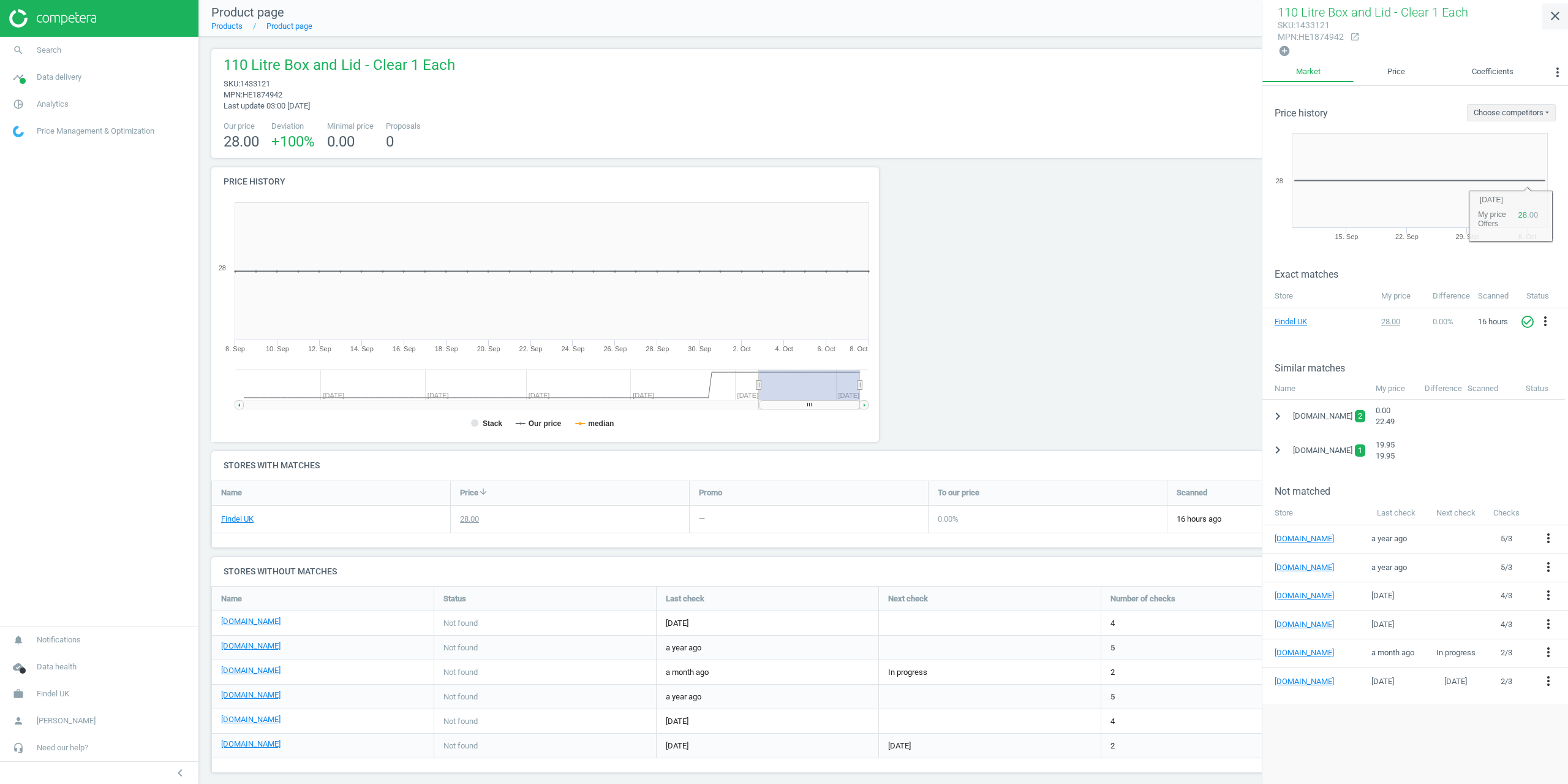
click at [1556, 16] on icon "close" at bounding box center [1555, 16] width 15 height 15
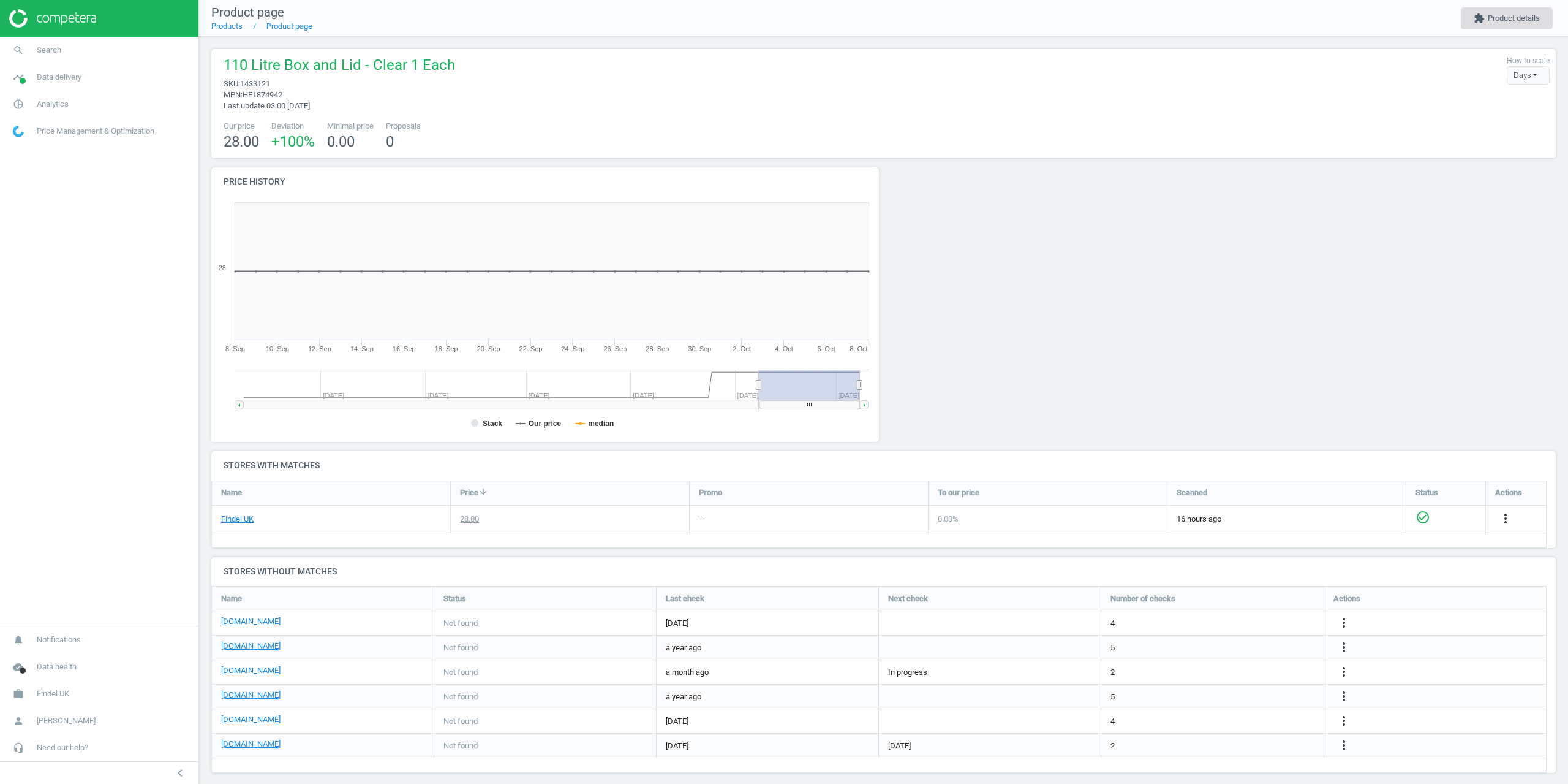
click at [1500, 15] on button "extension Product details" at bounding box center [1507, 18] width 92 height 22
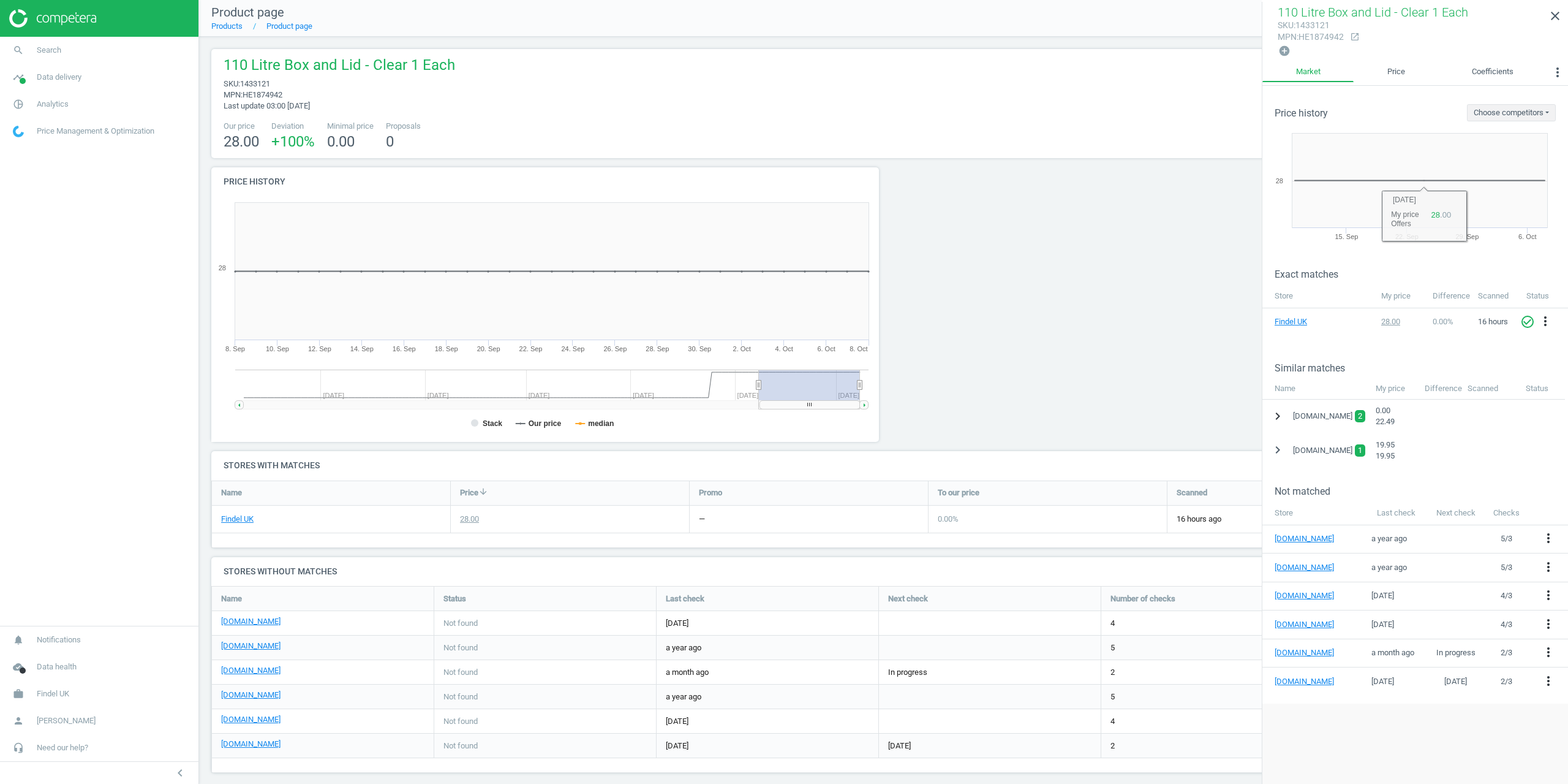
click at [1281, 410] on icon "chevron_right" at bounding box center [1278, 416] width 15 height 15
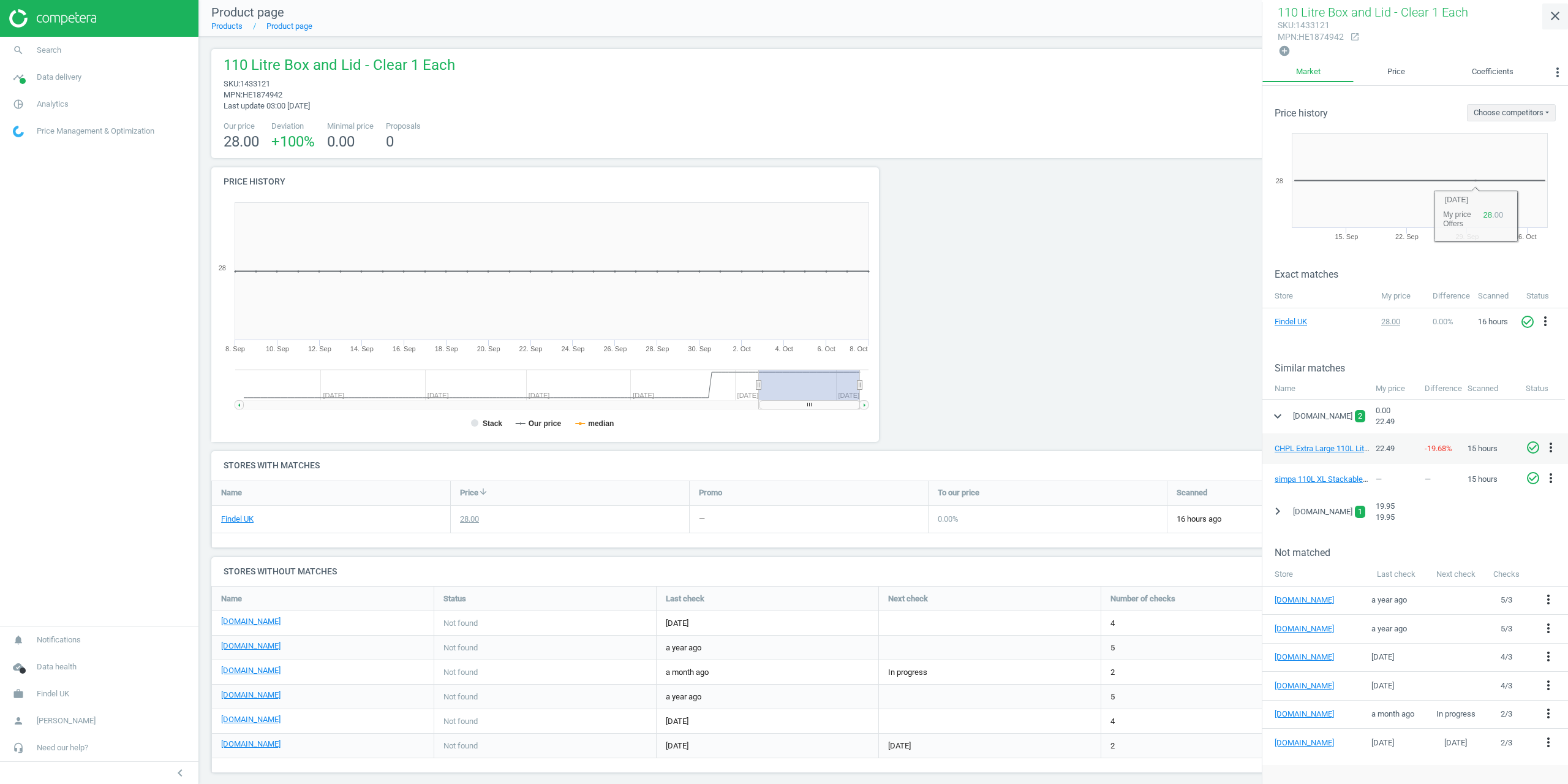
click at [1562, 22] on icon "close" at bounding box center [1555, 16] width 15 height 15
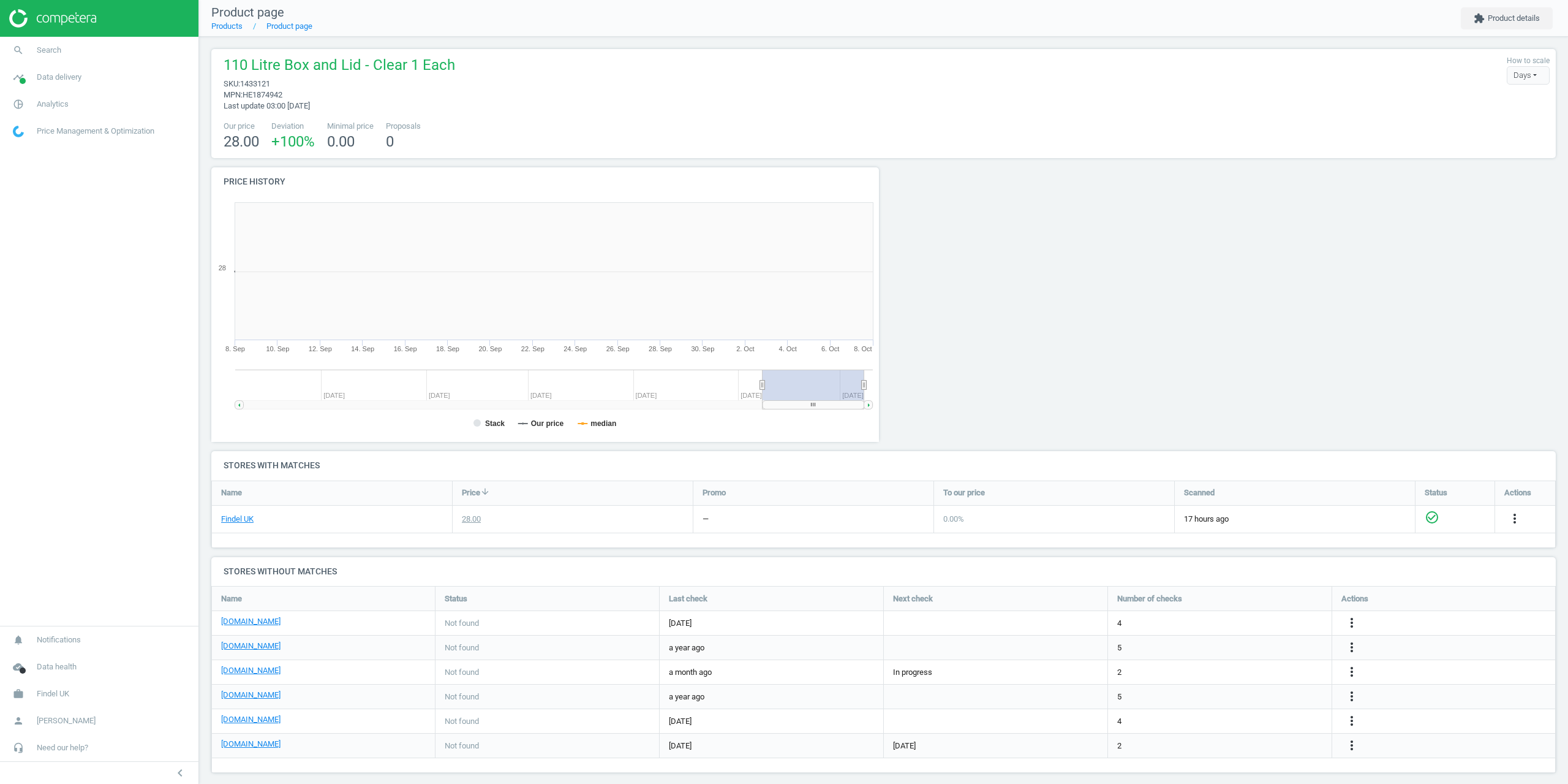
scroll to position [264, 682]
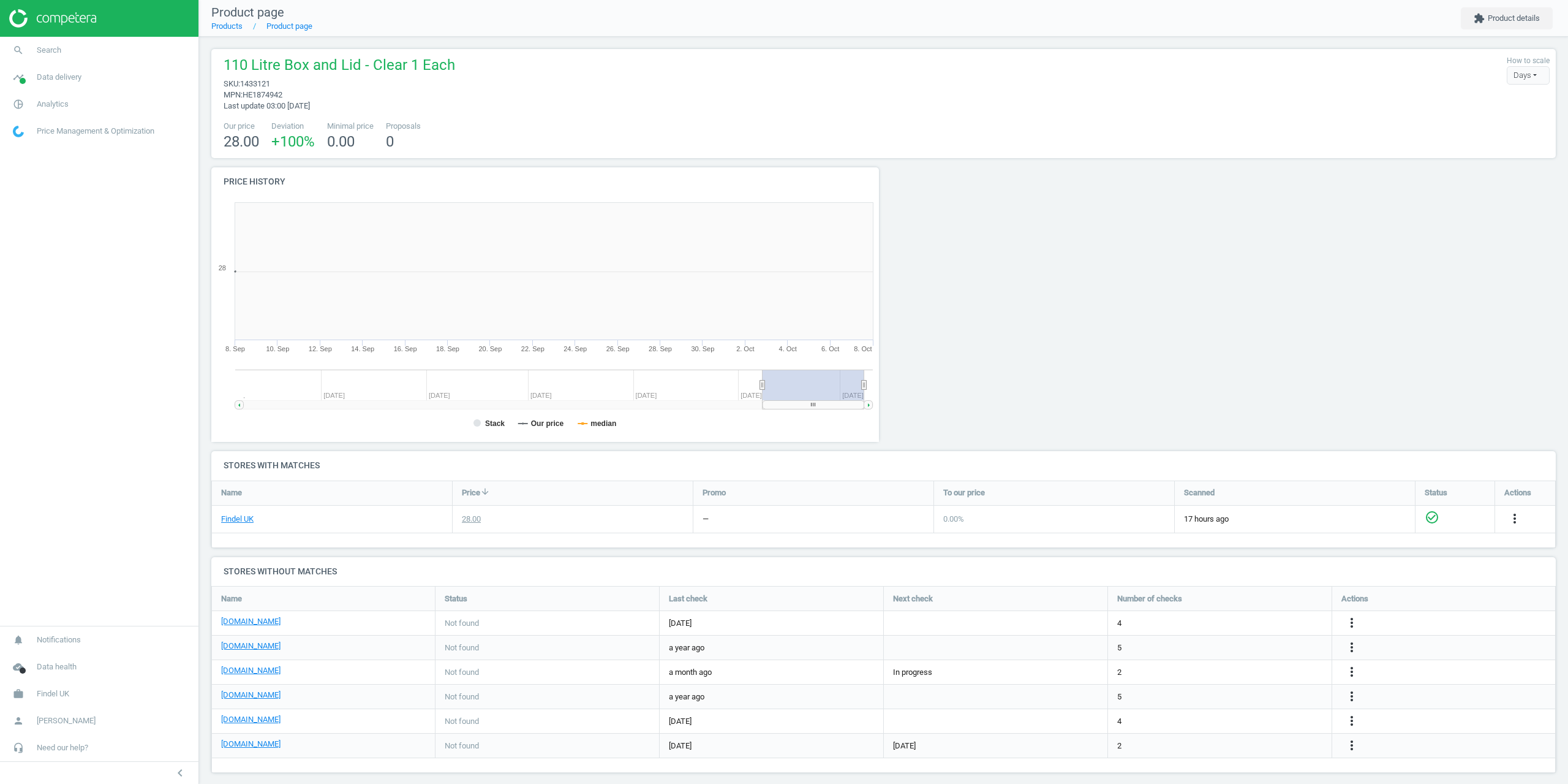
scroll to position [264, 682]
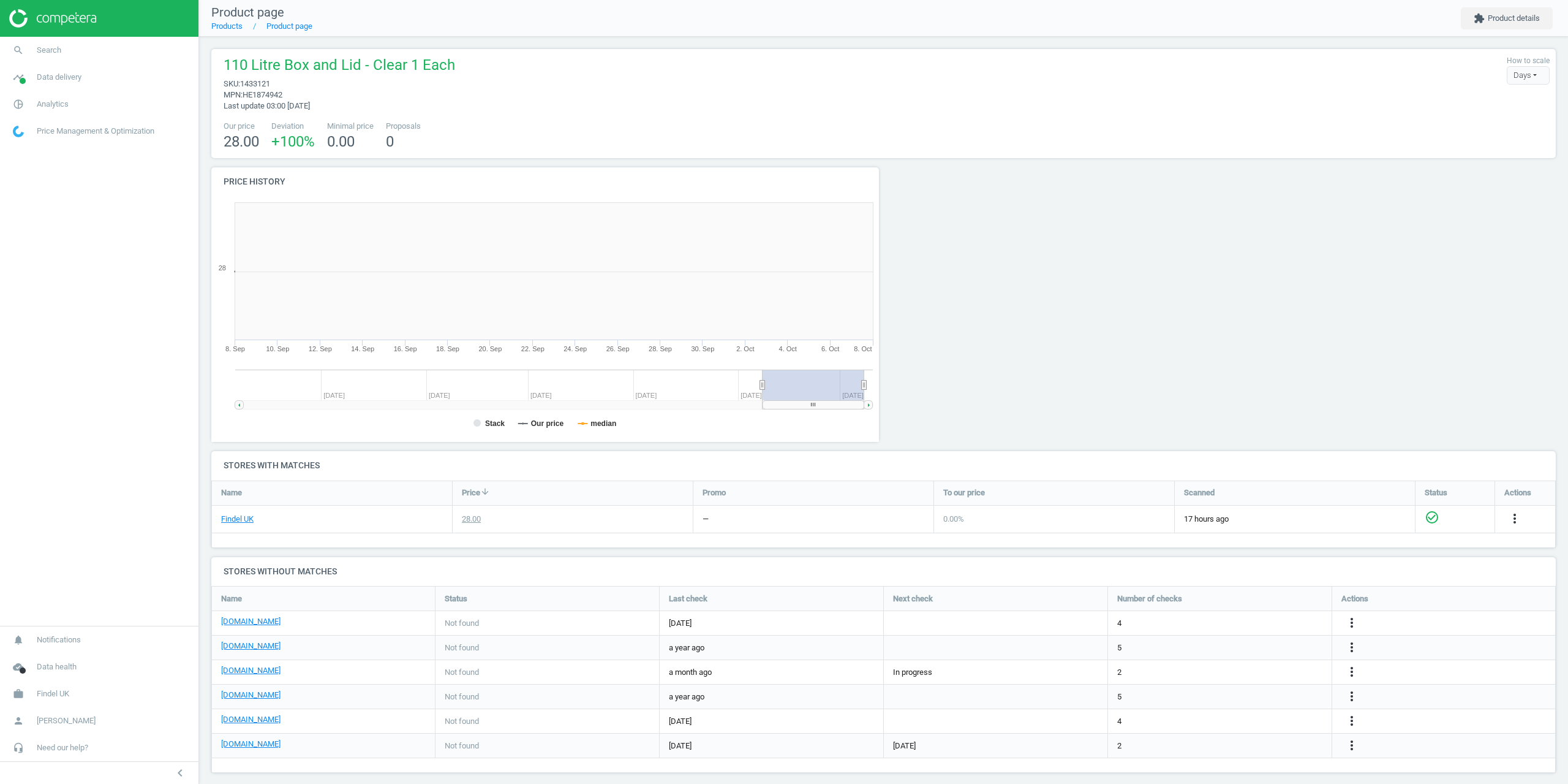
scroll to position [264, 682]
click at [63, 79] on span "Data delivery" at bounding box center [59, 77] width 44 height 11
click at [34, 139] on span "Matches" at bounding box center [27, 140] width 27 height 10
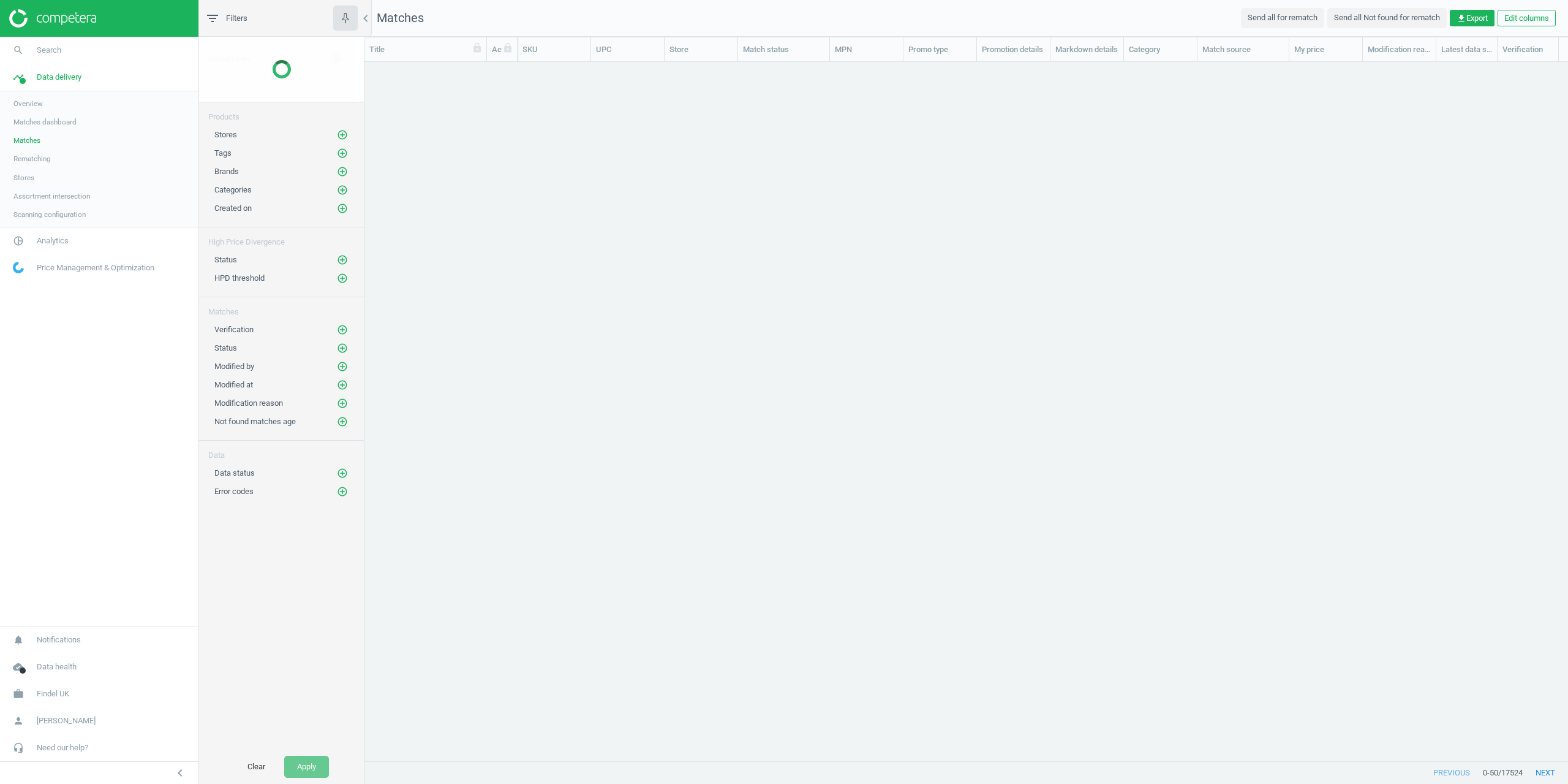
scroll to position [680, 1195]
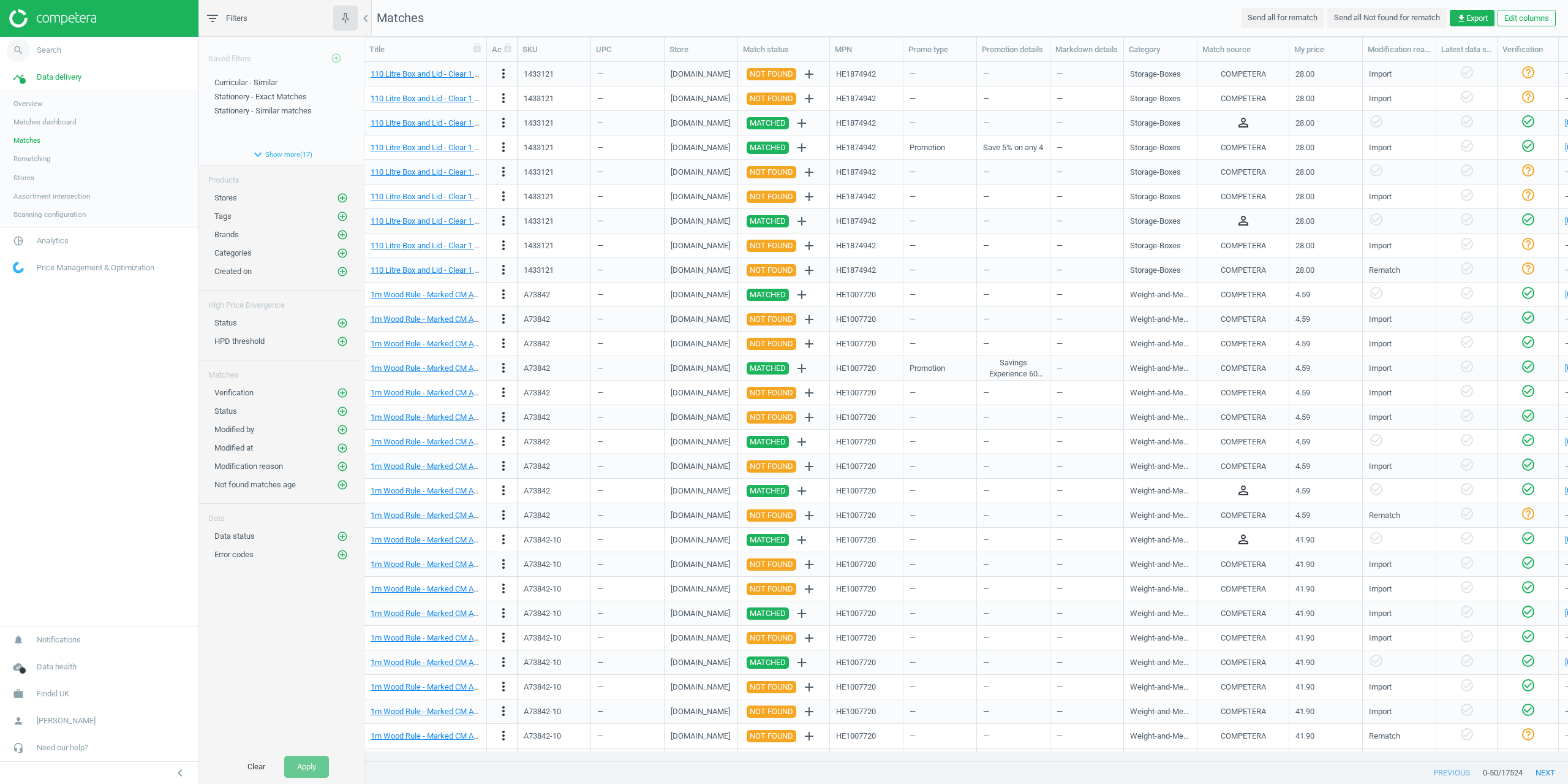
click at [44, 51] on span "Search" at bounding box center [49, 49] width 24 height 11
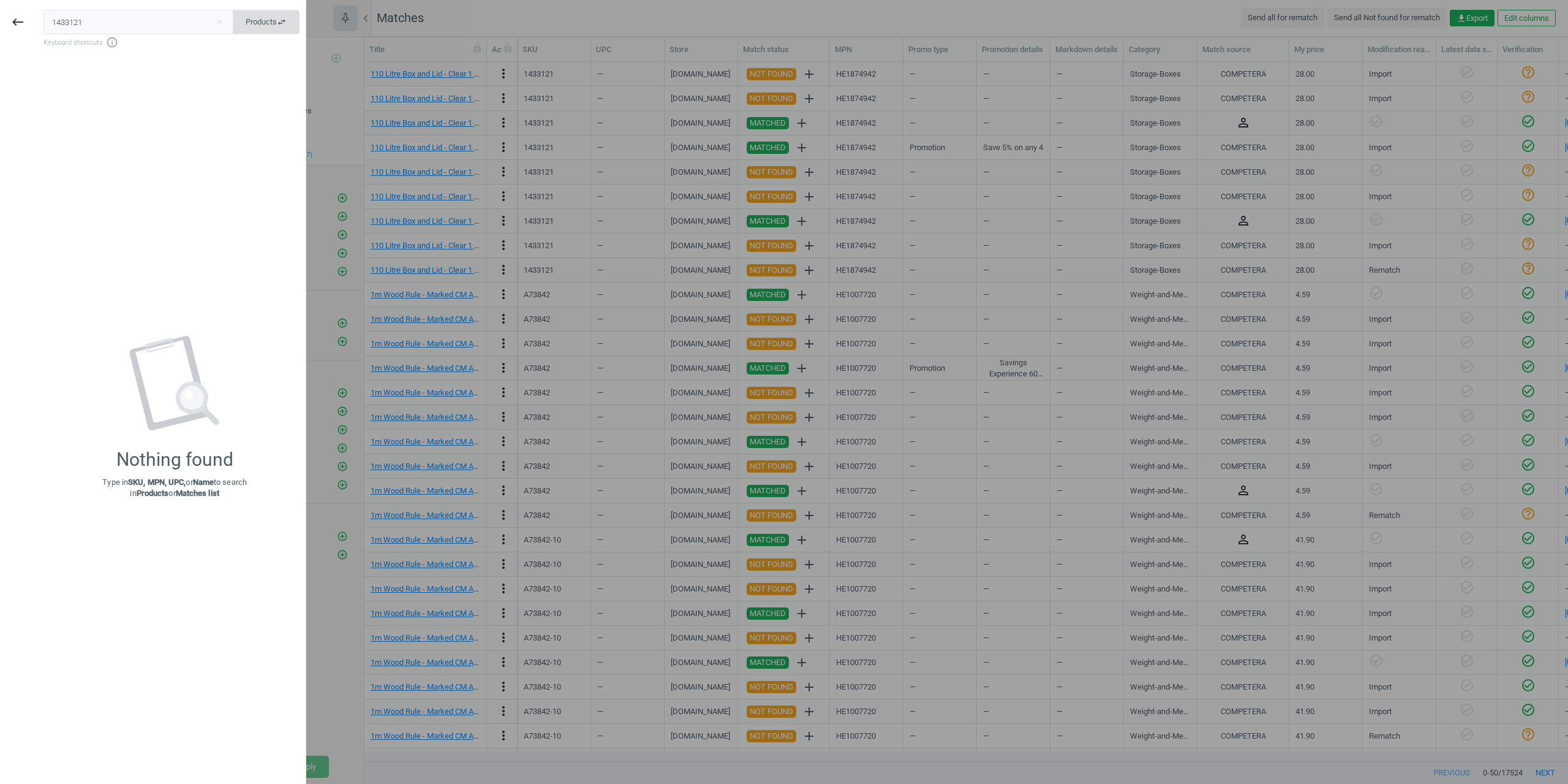
type input "1433121"
click at [264, 24] on span "Products swap_horiz" at bounding box center [266, 21] width 41 height 11
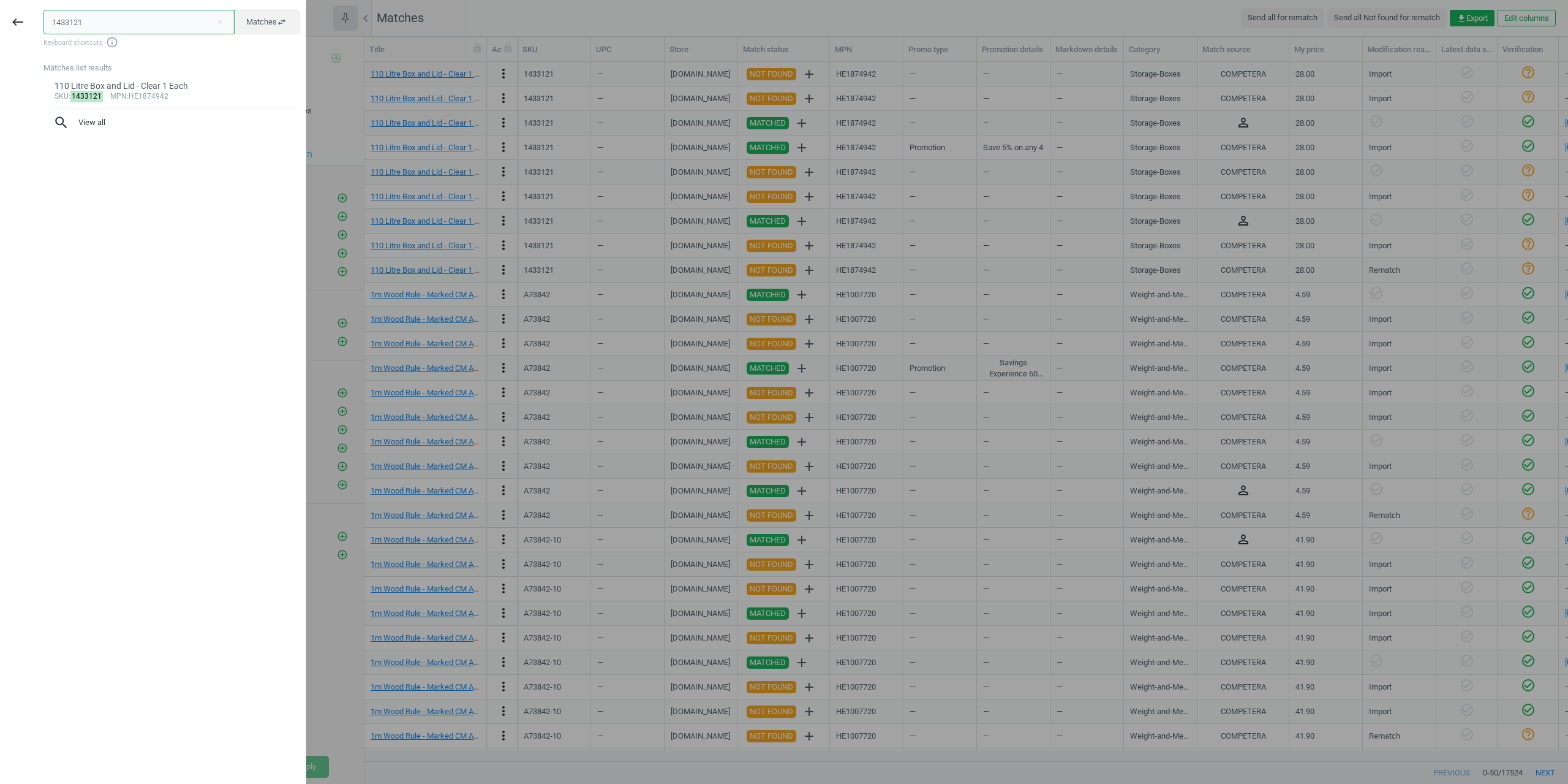
drag, startPoint x: 154, startPoint y: 24, endPoint x: 160, endPoint y: 23, distance: 6.1
click at [154, 24] on input "1433121" at bounding box center [139, 22] width 191 height 24
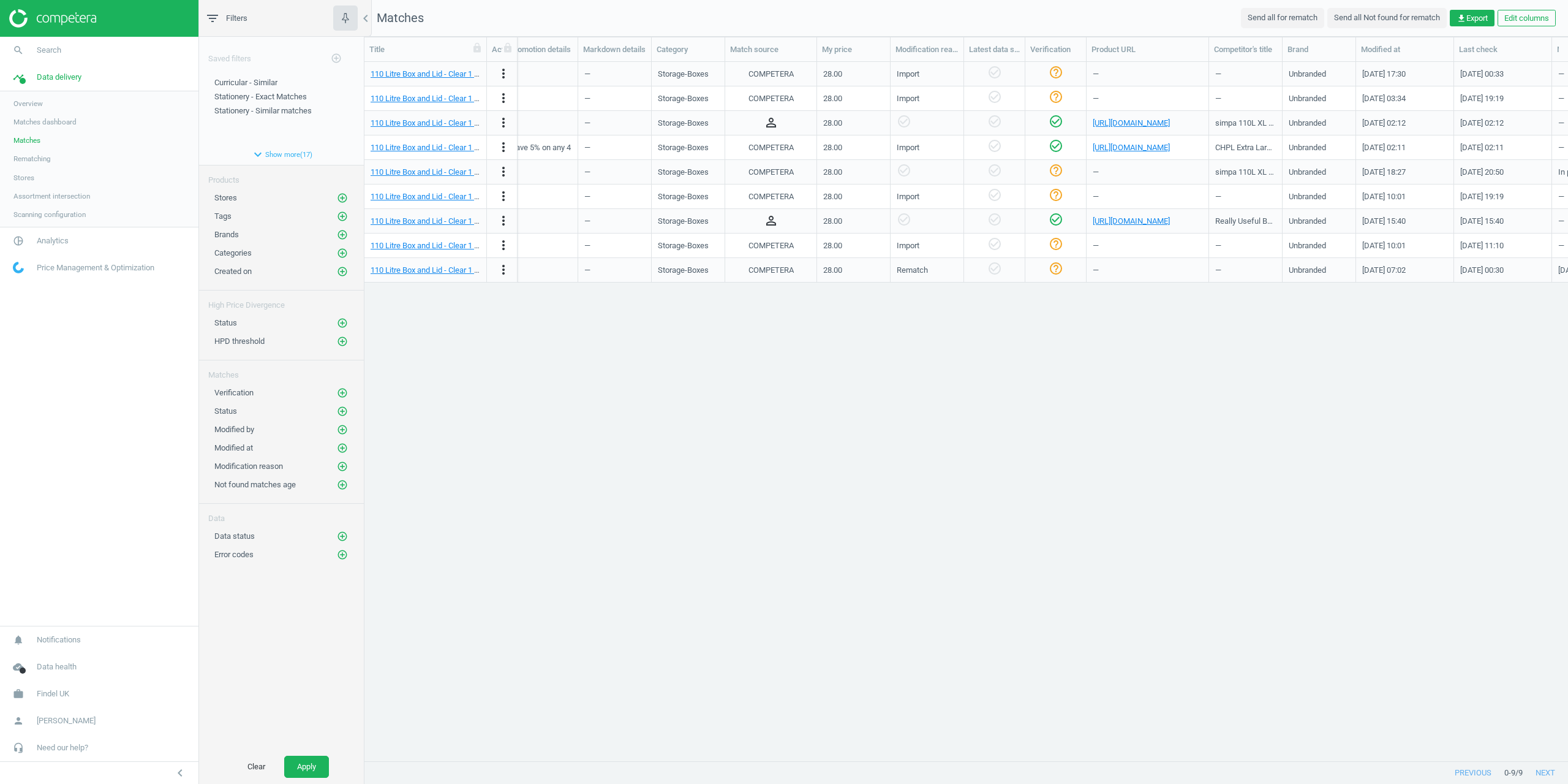
scroll to position [0, 675]
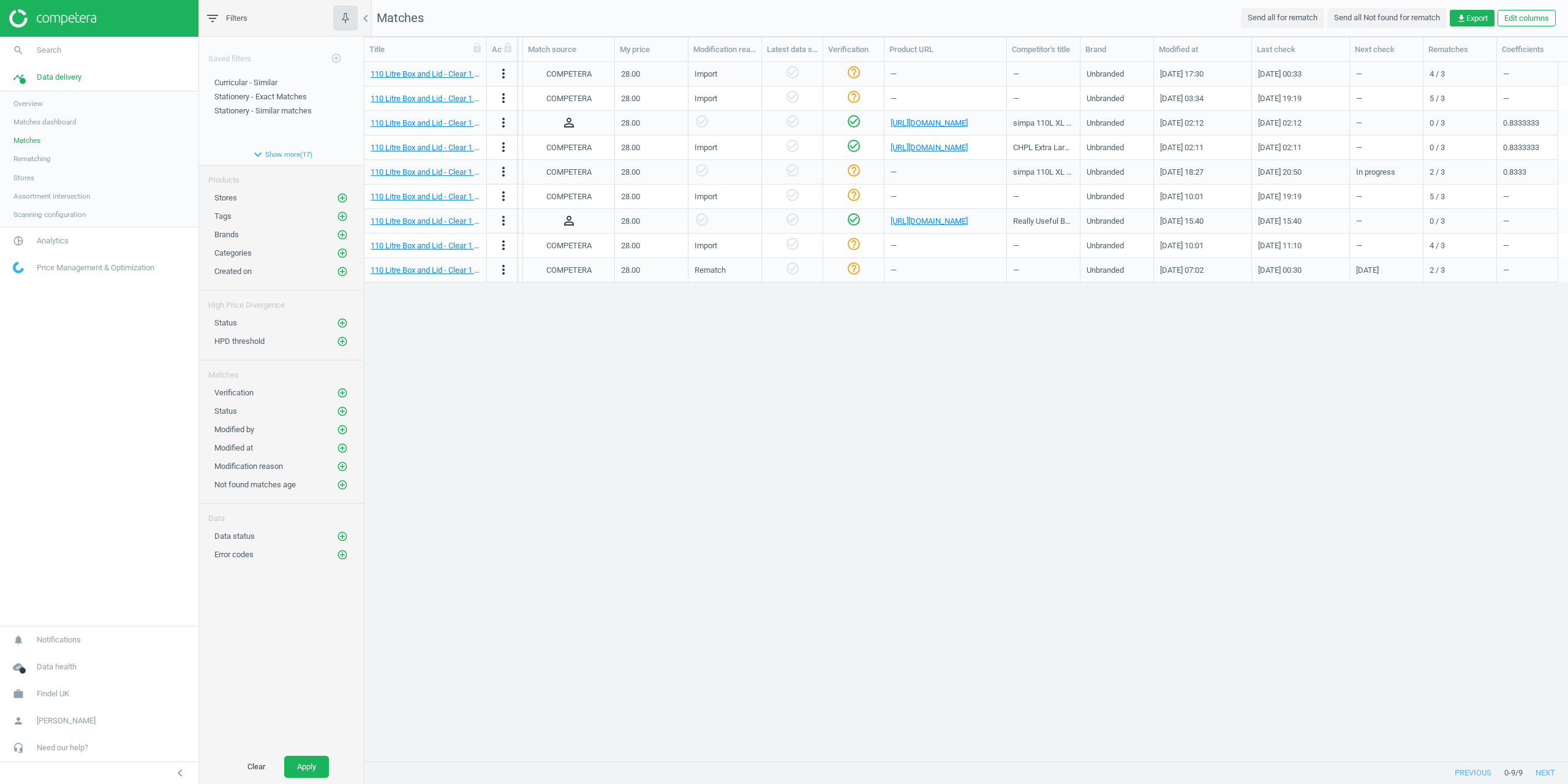
drag, startPoint x: 1064, startPoint y: 751, endPoint x: 600, endPoint y: 728, distance: 464.6
click at [587, 728] on div "110 Litre Box and Lid - Clear 1 Each more_vert 1433121 — tts-group.co.uk NOT FO…" at bounding box center [966, 406] width 1204 height 689
drag, startPoint x: 1095, startPoint y: 750, endPoint x: 651, endPoint y: 722, distance: 444.9
click at [651, 722] on div "110 Litre Box and Lid - Clear 1 Each more_vert 1433121 — tts-group.co.uk NOT FO…" at bounding box center [966, 406] width 1204 height 689
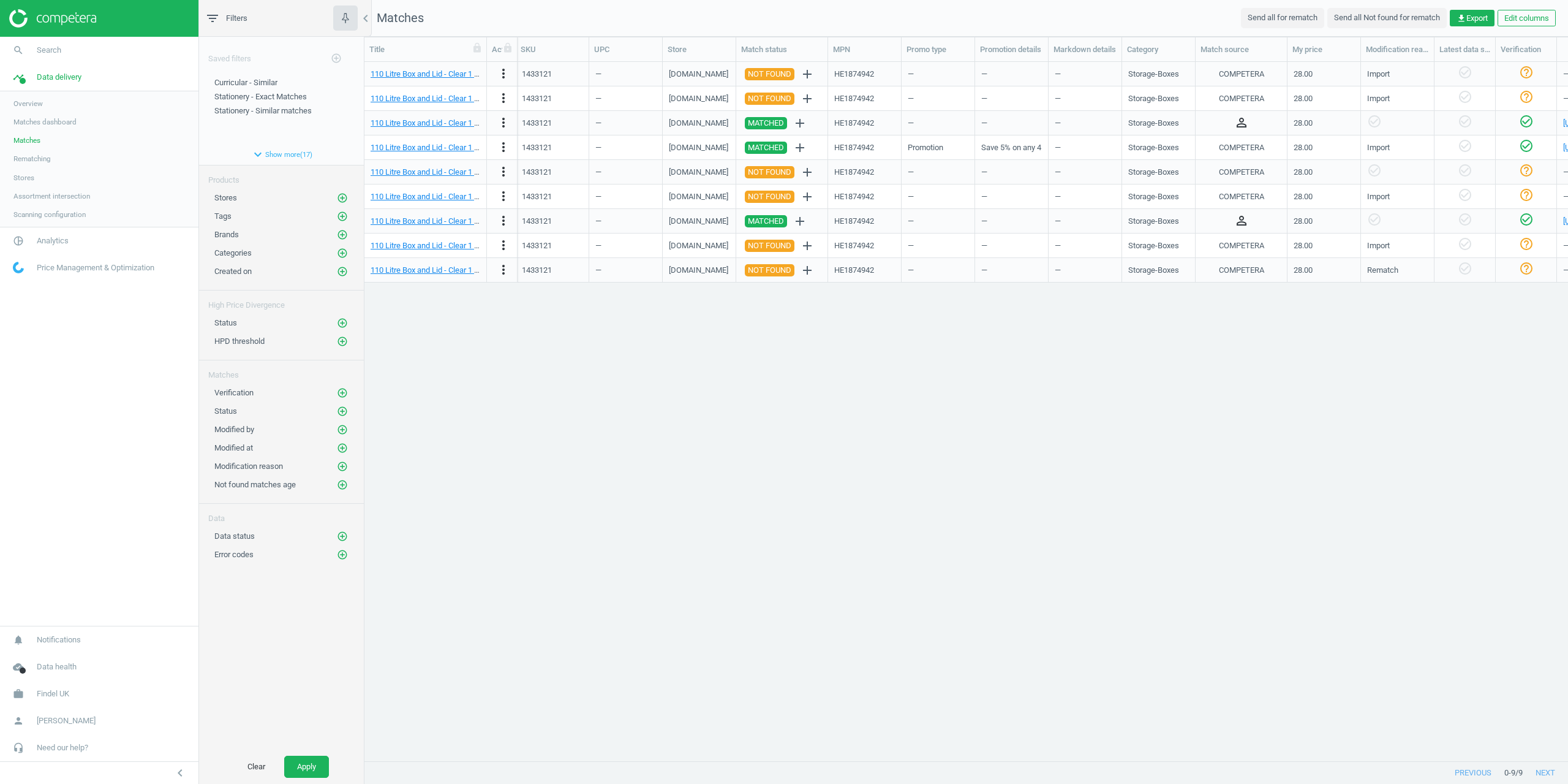
scroll to position [0, 0]
click at [38, 44] on link "search Search" at bounding box center [99, 50] width 198 height 27
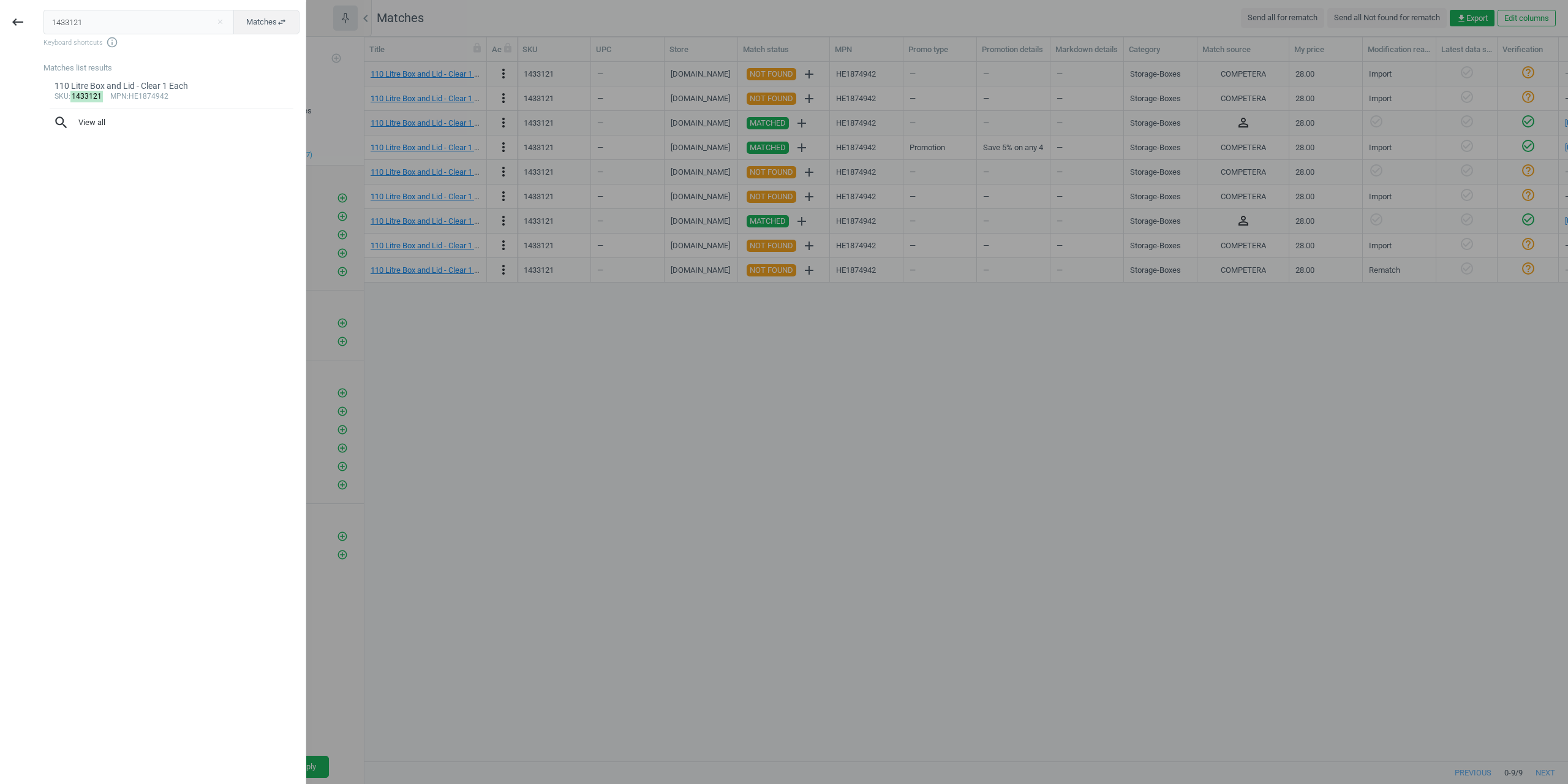
drag, startPoint x: 100, startPoint y: 24, endPoint x: 33, endPoint y: 27, distance: 67.1
click at [1, 27] on div "keyboard_backspace 1433121 close Matches swap_horiz Keyboard shortcuts info_out…" at bounding box center [153, 394] width 307 height 784
click at [264, 13] on button "Matches swap_horiz" at bounding box center [266, 22] width 66 height 24
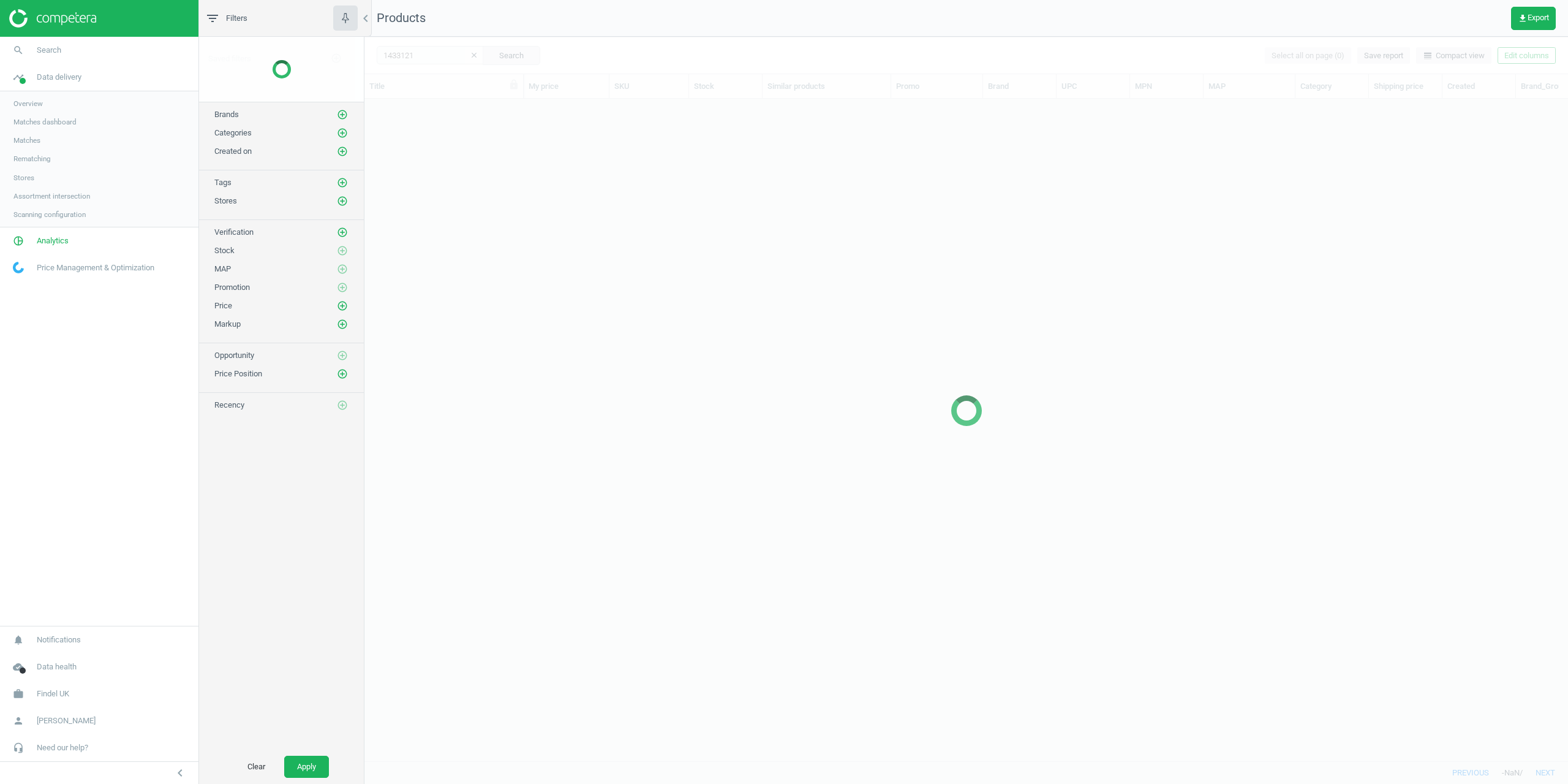
scroll to position [644, 1195]
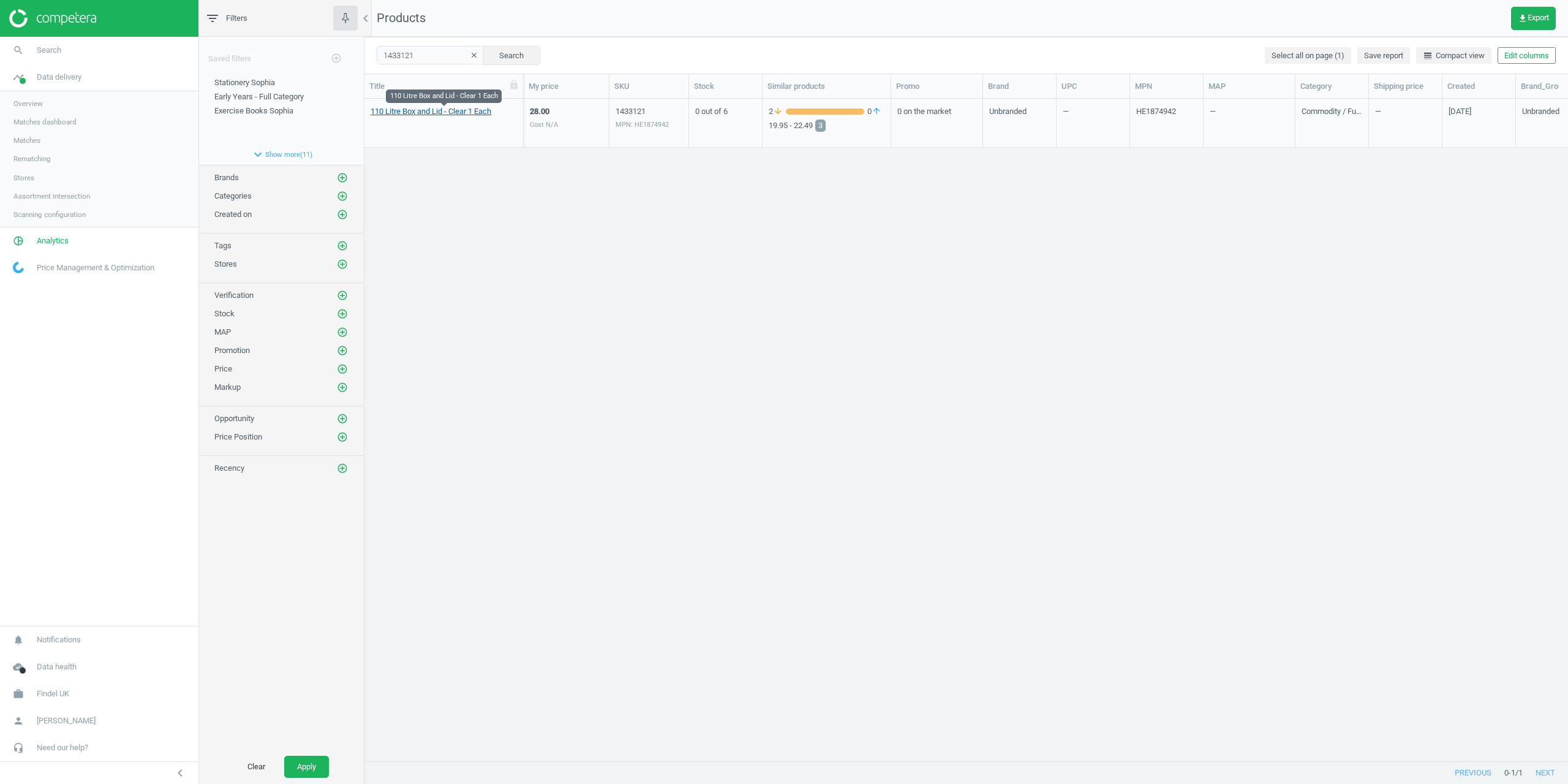
click at [425, 111] on link "110 Litre Box and Lid - Clear 1 Each" at bounding box center [431, 111] width 120 height 11
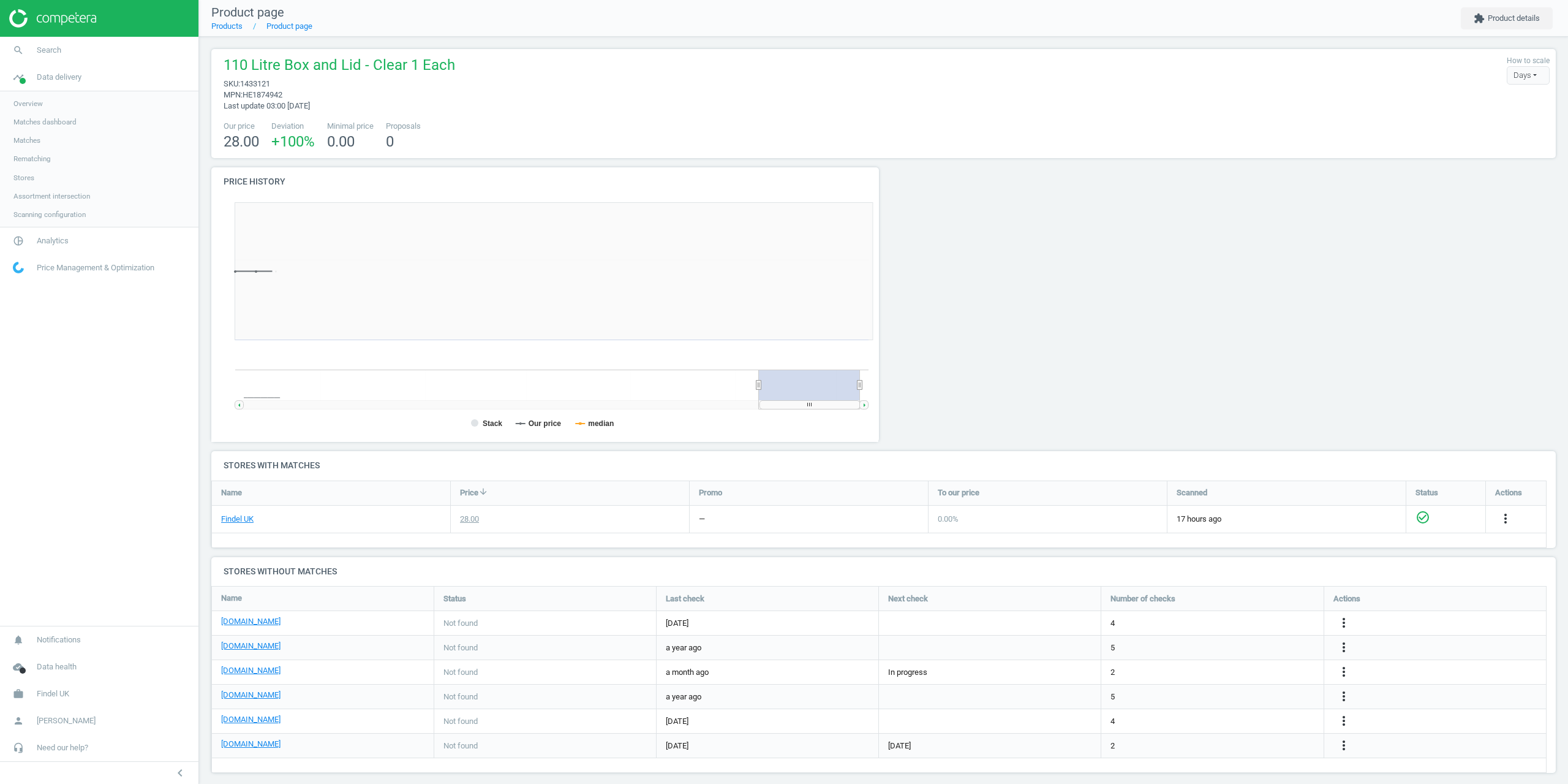
scroll to position [264, 682]
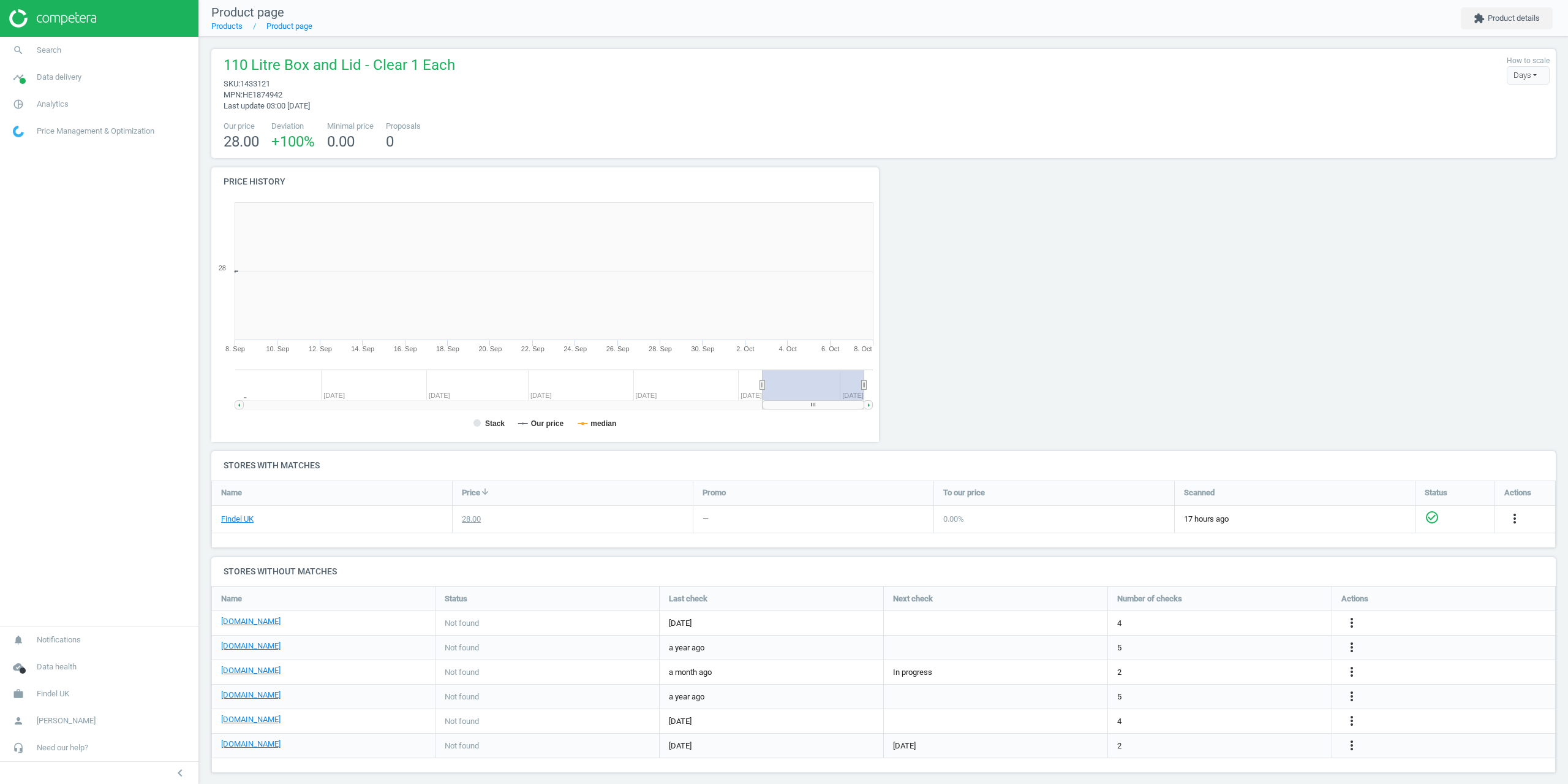
scroll to position [264, 682]
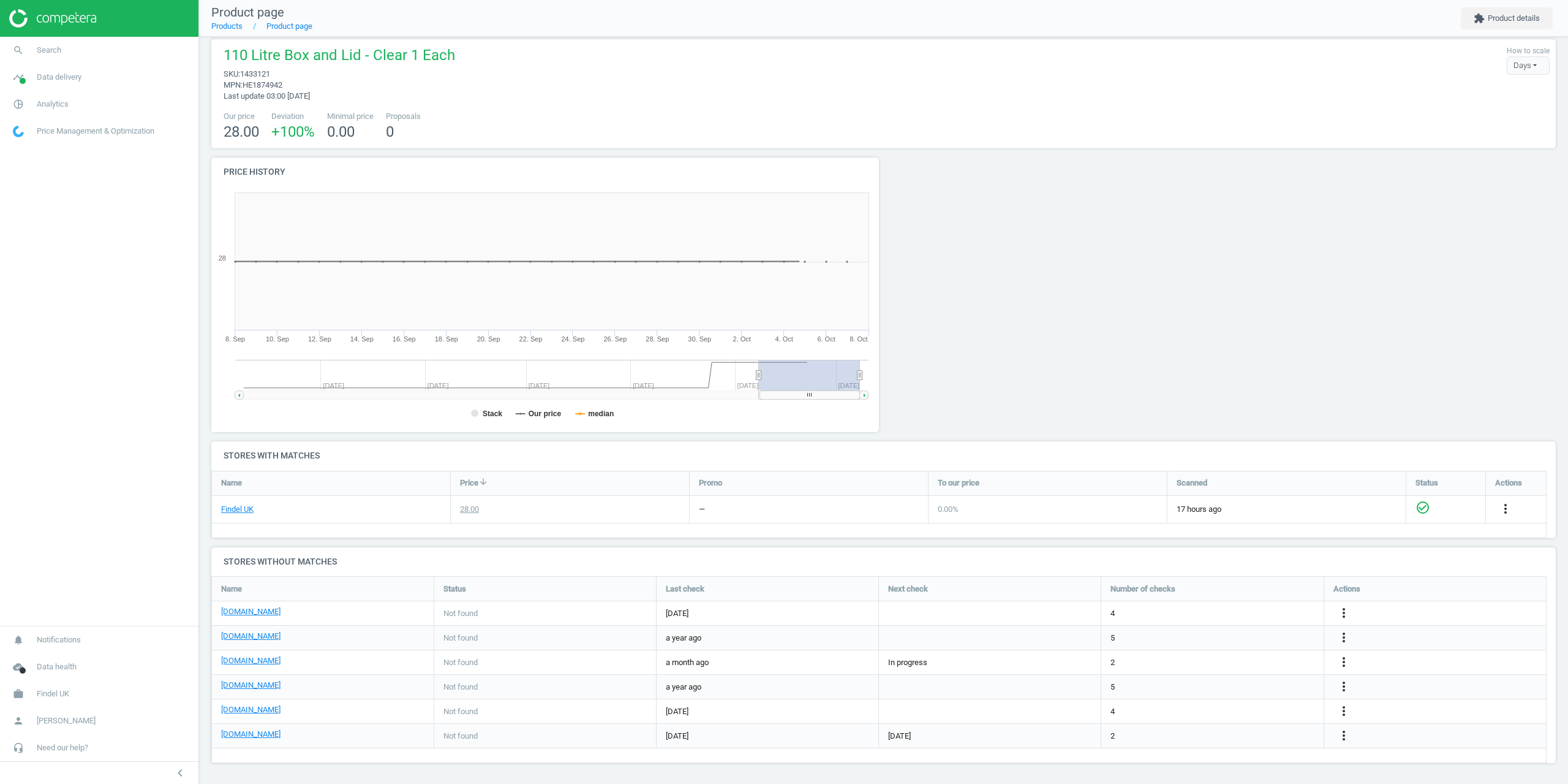
scroll to position [11, 0]
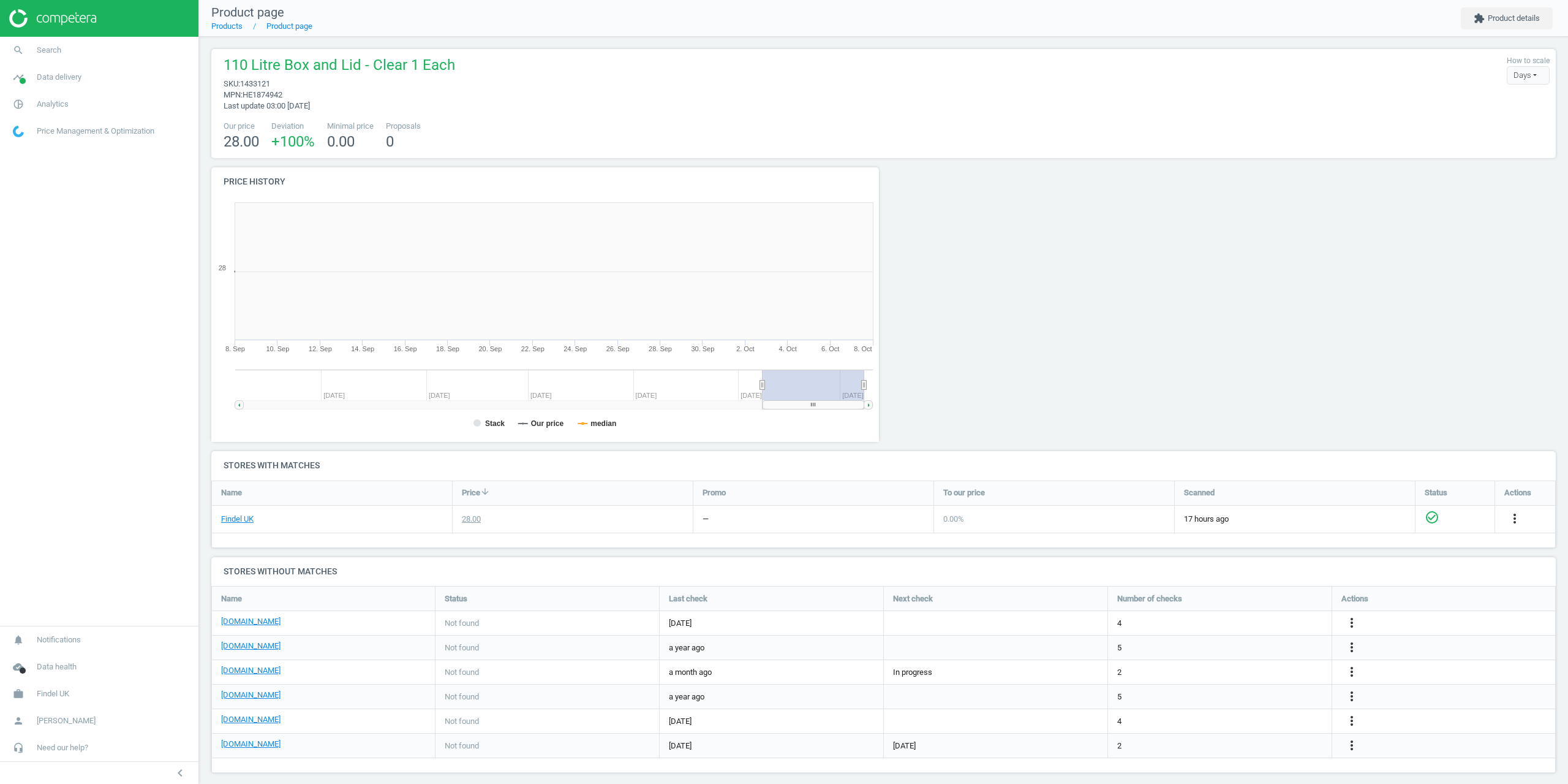
scroll to position [264, 682]
click at [1500, 30] on nav "Product page Products Product page extension Product details" at bounding box center [883, 18] width 1369 height 37
click at [1496, 22] on button "extension Product details" at bounding box center [1507, 18] width 92 height 22
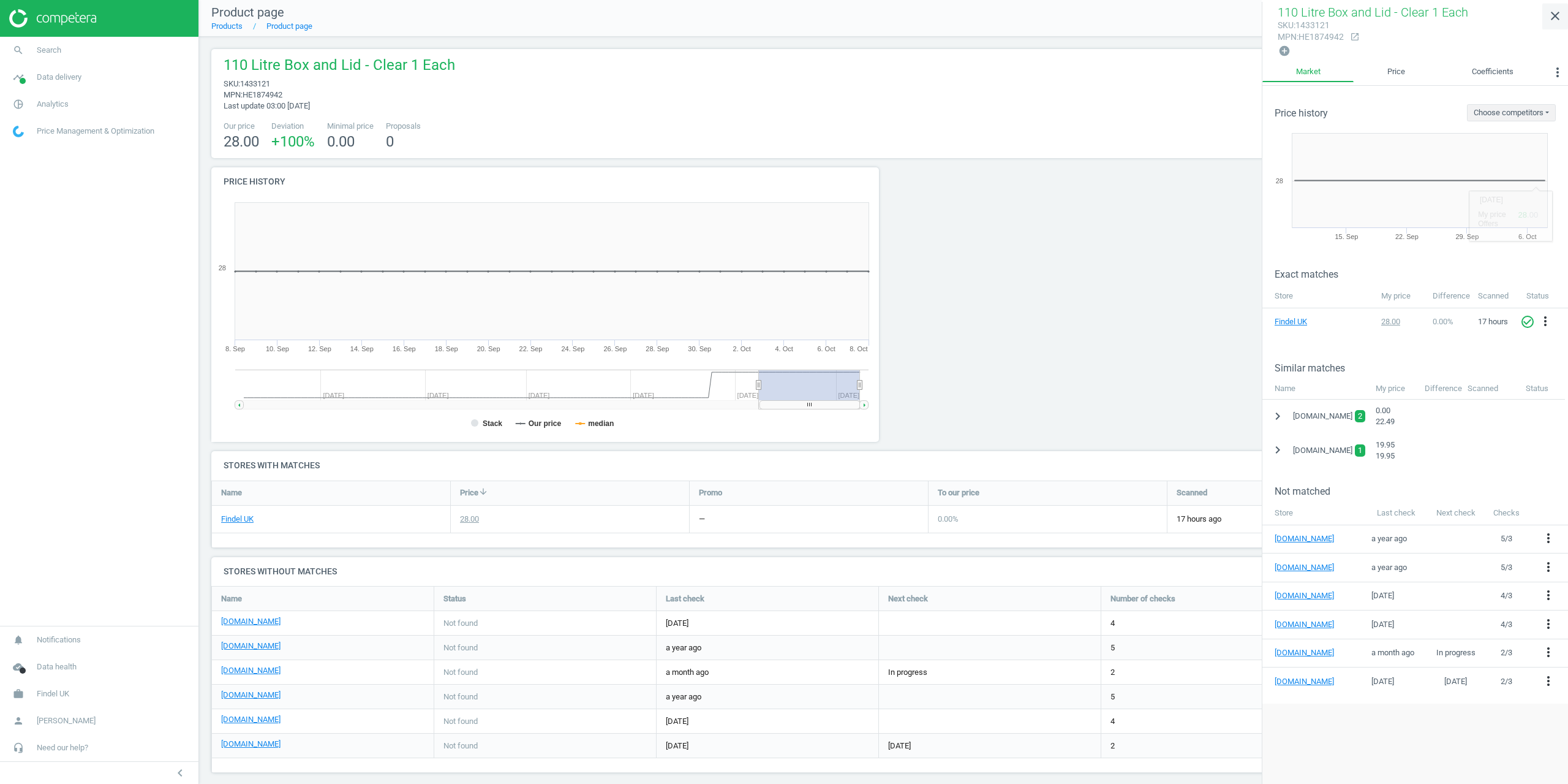
click at [1560, 9] on icon "close" at bounding box center [1555, 16] width 15 height 15
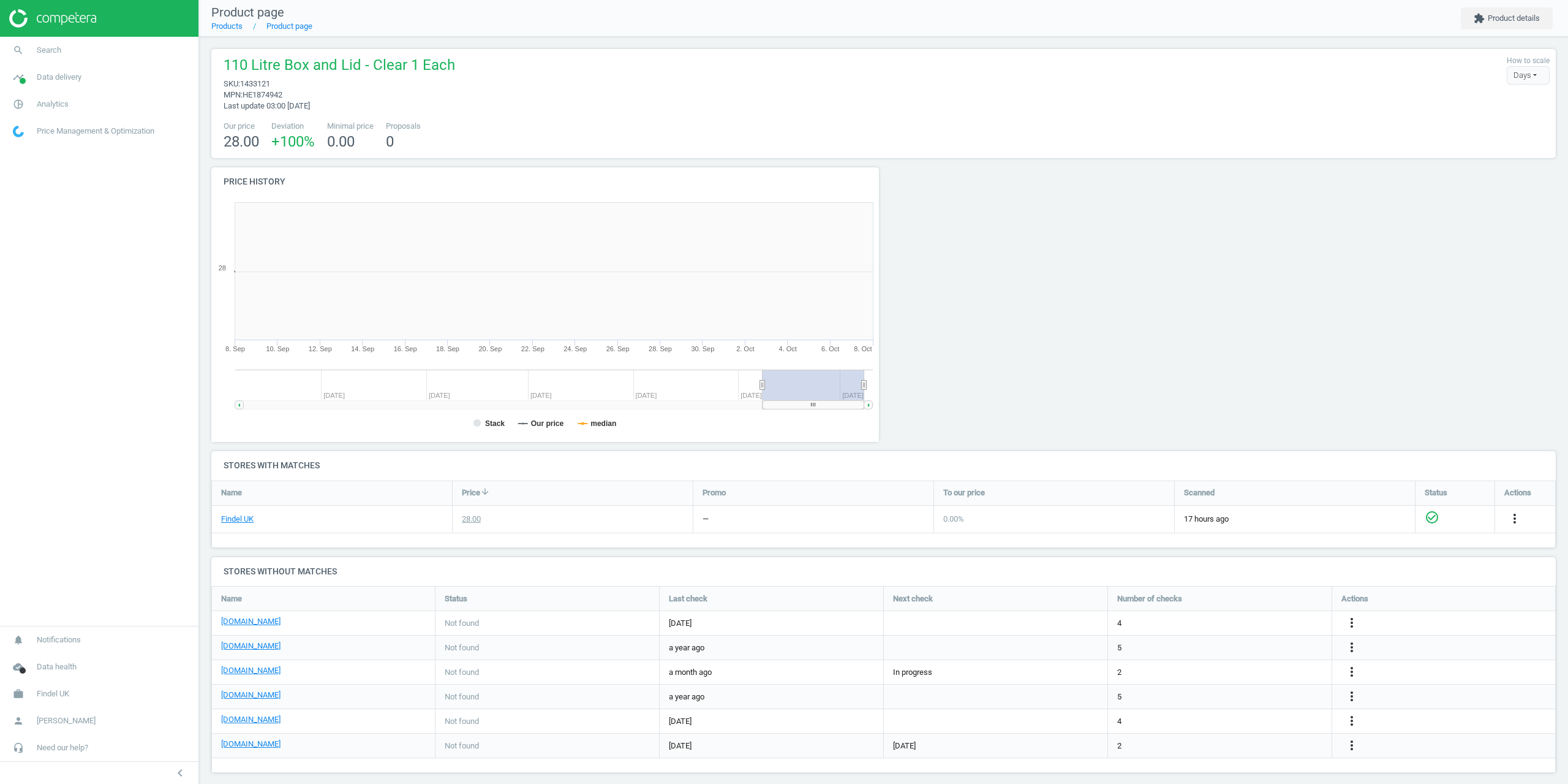
scroll to position [264, 682]
click at [1537, 29] on nav "Product page Products Product page extension Product details" at bounding box center [883, 18] width 1369 height 37
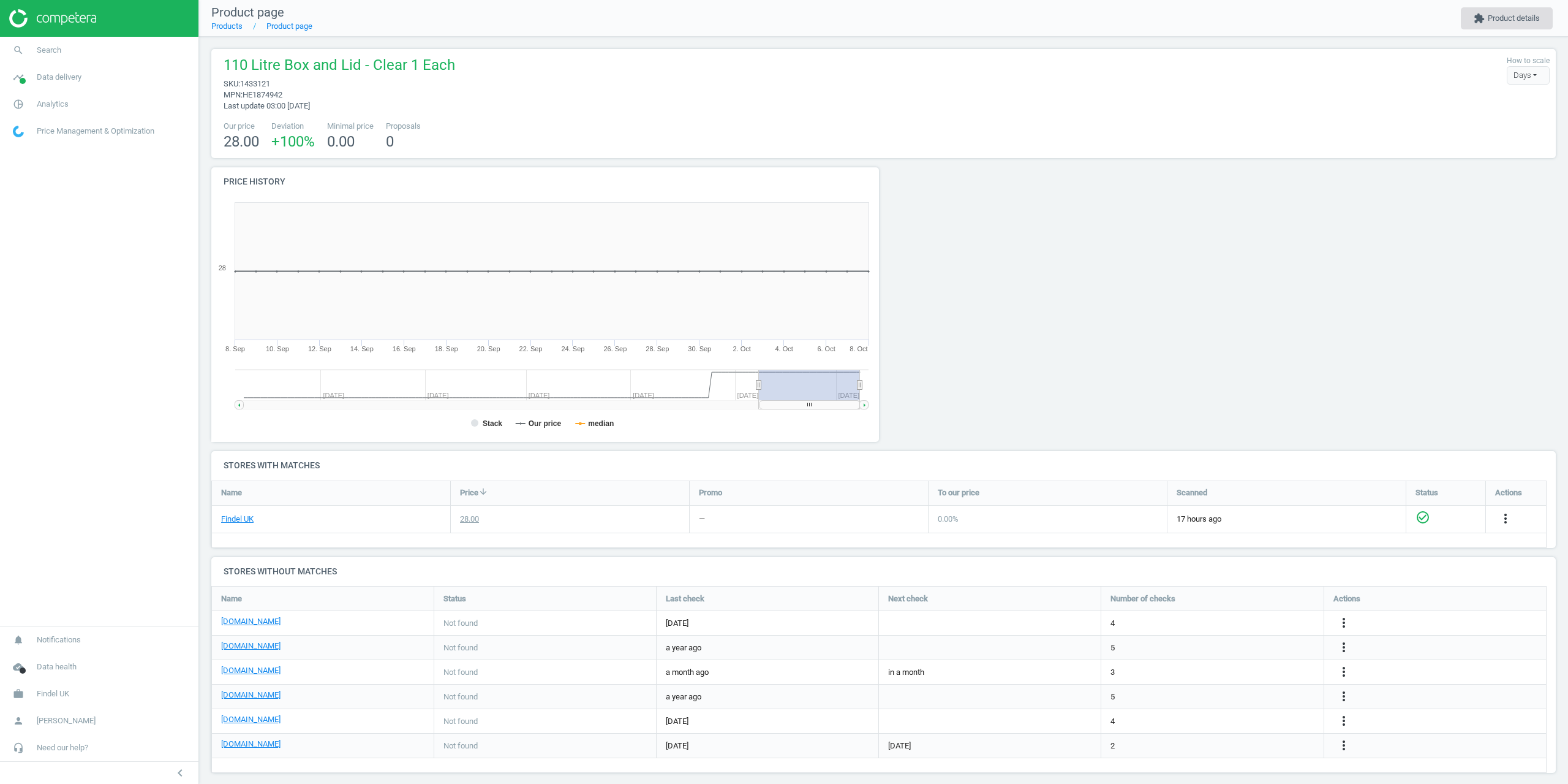
click at [1512, 17] on button "extension Product details" at bounding box center [1507, 18] width 92 height 22
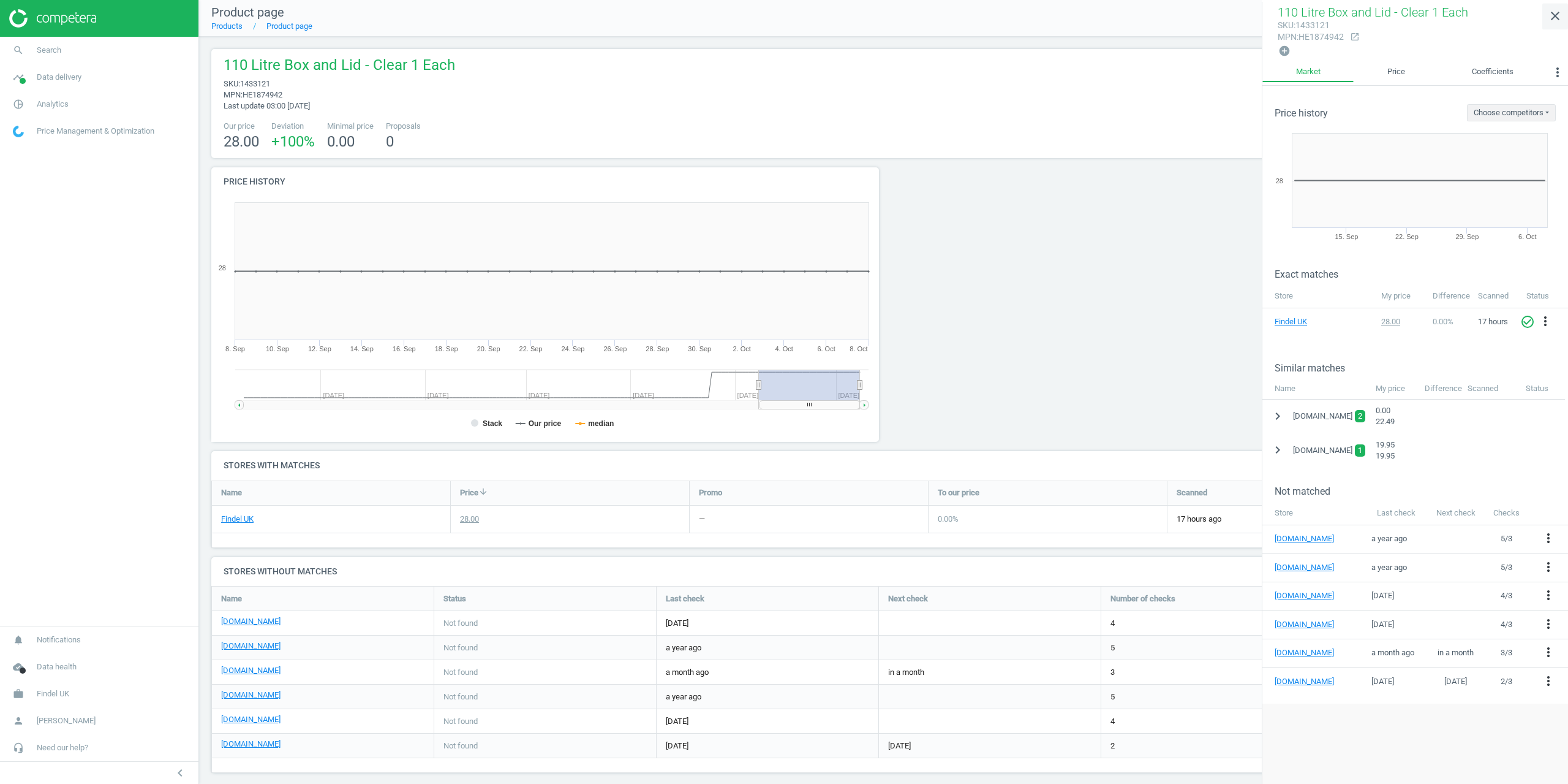
click at [1552, 17] on icon "close" at bounding box center [1555, 16] width 15 height 15
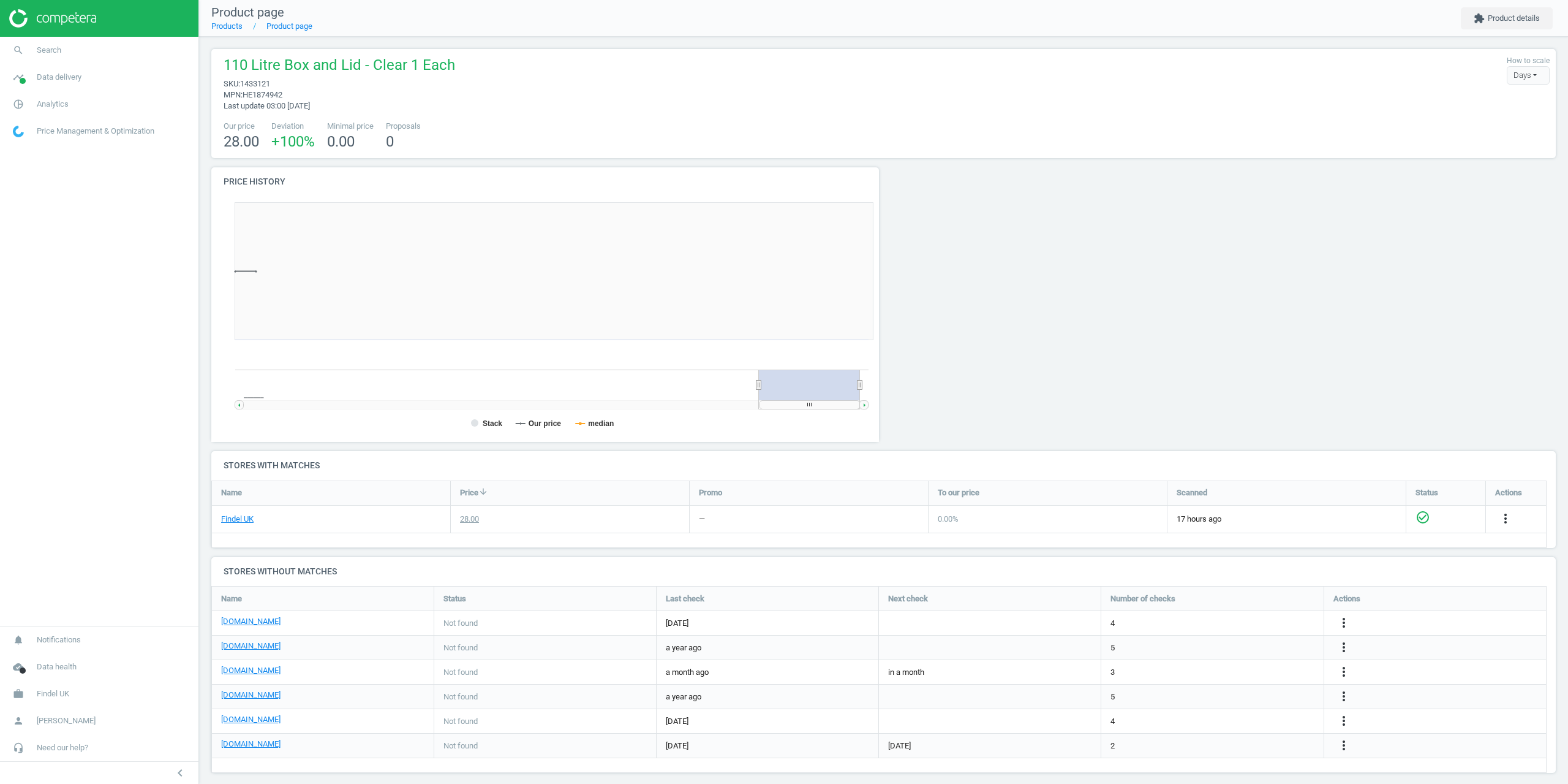
scroll to position [264, 682]
